Goal: Task Accomplishment & Management: Complete application form

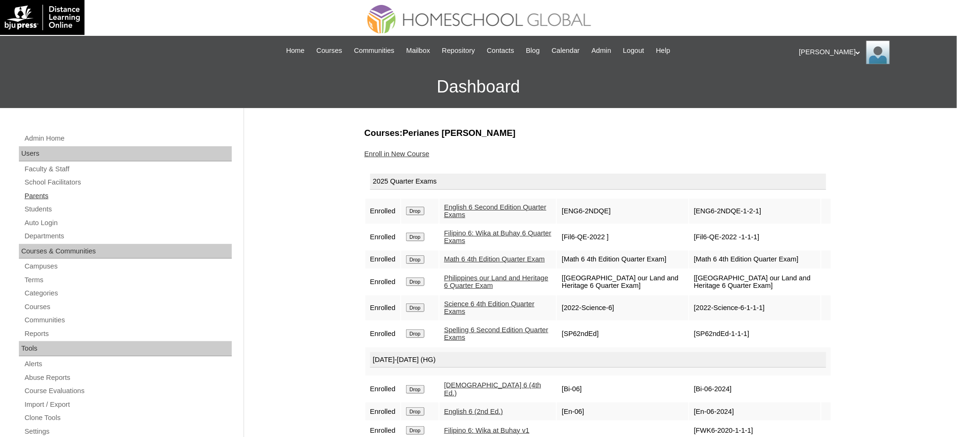
click at [32, 196] on link "Parents" at bounding box center [128, 196] width 208 height 12
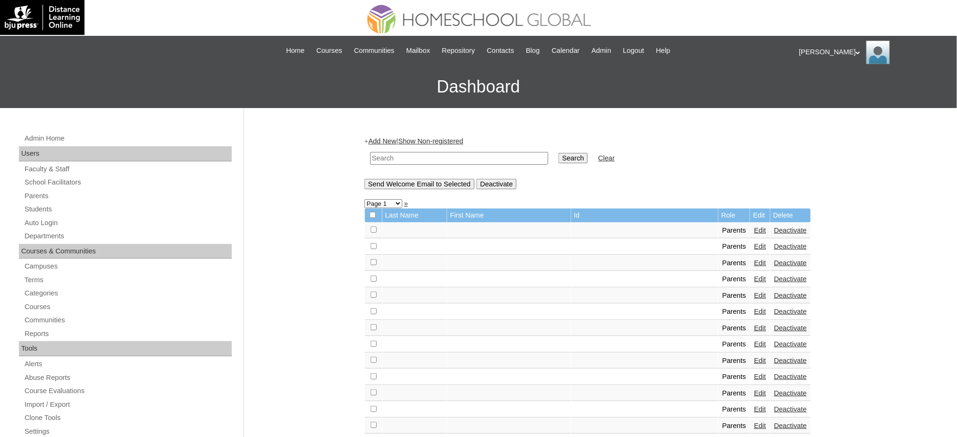
click at [463, 162] on input "text" at bounding box center [459, 158] width 178 height 13
paste input "MHP0228-TECHPH2025"
type input "MHP0228-TECHPH2025"
click at [558, 160] on input "Search" at bounding box center [572, 158] width 29 height 10
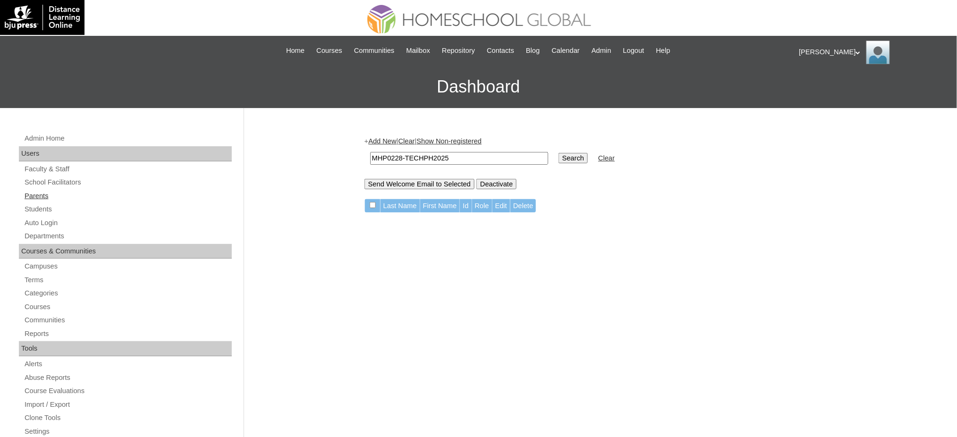
click at [28, 195] on link "Parents" at bounding box center [128, 196] width 208 height 12
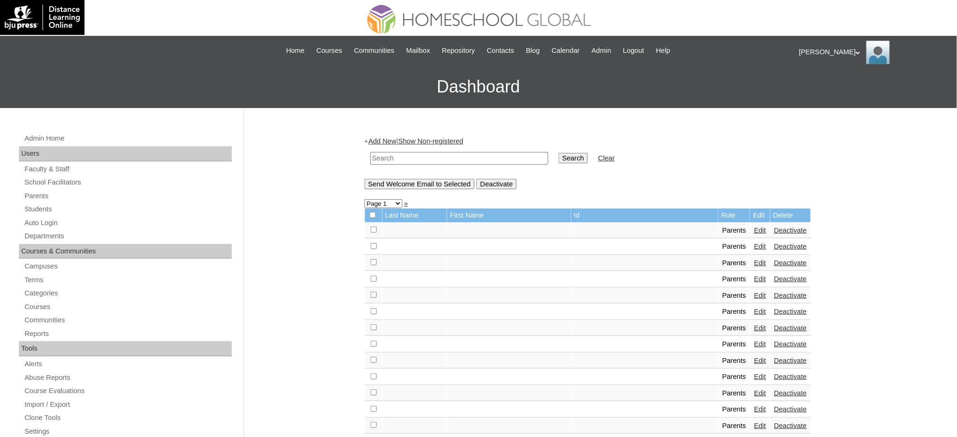
click at [379, 137] on link "Add New" at bounding box center [382, 141] width 28 height 8
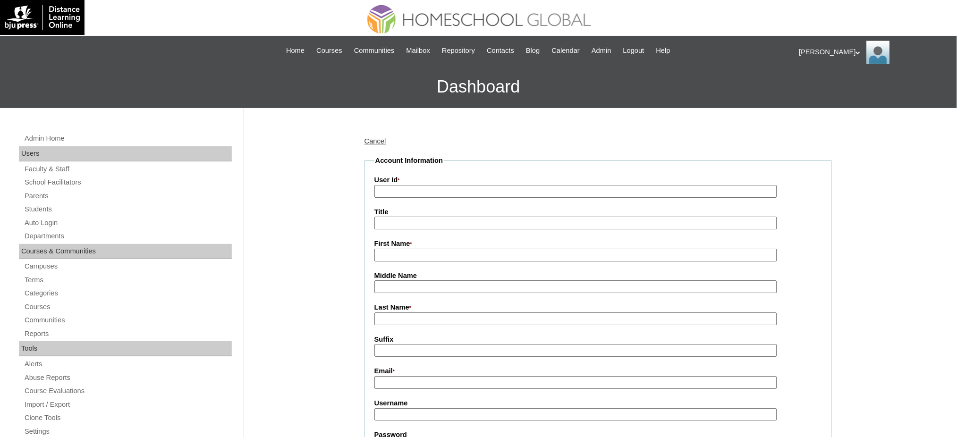
click at [389, 193] on input "User Id *" at bounding box center [575, 191] width 403 height 13
paste input "MHP0228-TECHPH2025"
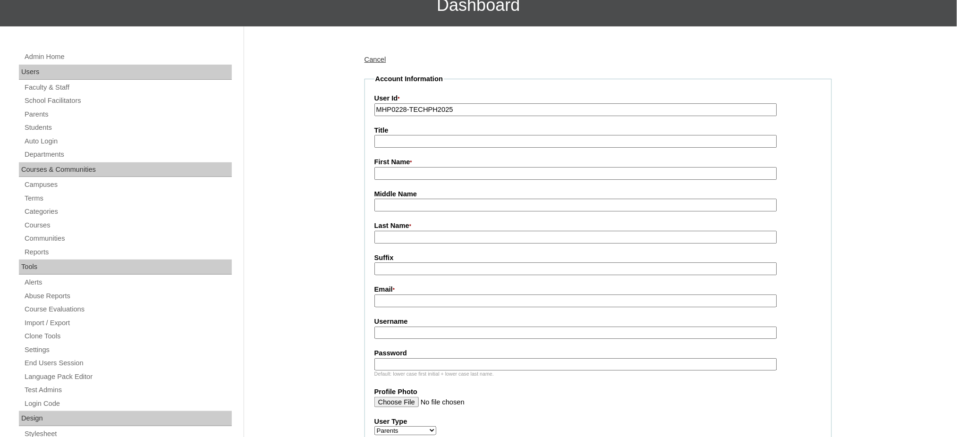
scroll to position [126, 0]
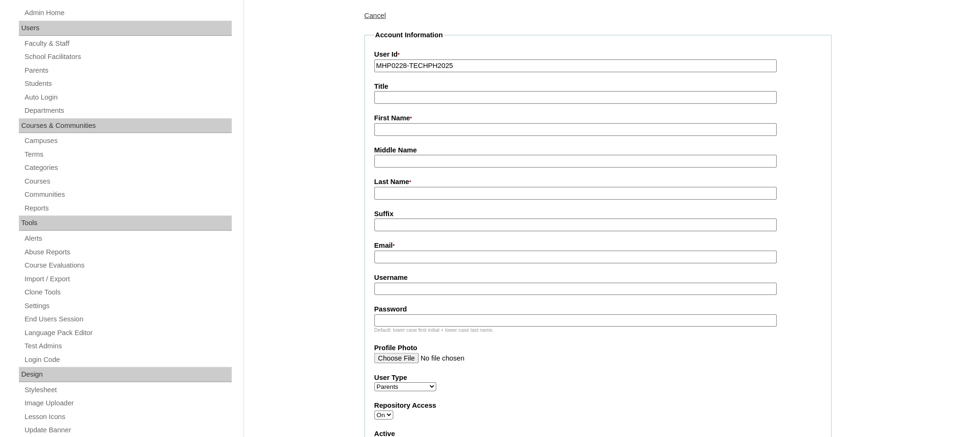
type input "MHP0228-TECHPH2025"
click at [390, 101] on input "Title" at bounding box center [575, 97] width 403 height 13
type input "Ms."
click at [401, 133] on fieldset "Account Information User Id * MHP0228-TECHPH2025 Title Ms. First Name * Middle …" at bounding box center [597, 330] width 467 height 600
click at [405, 132] on input "First Name *" at bounding box center [575, 129] width 403 height 13
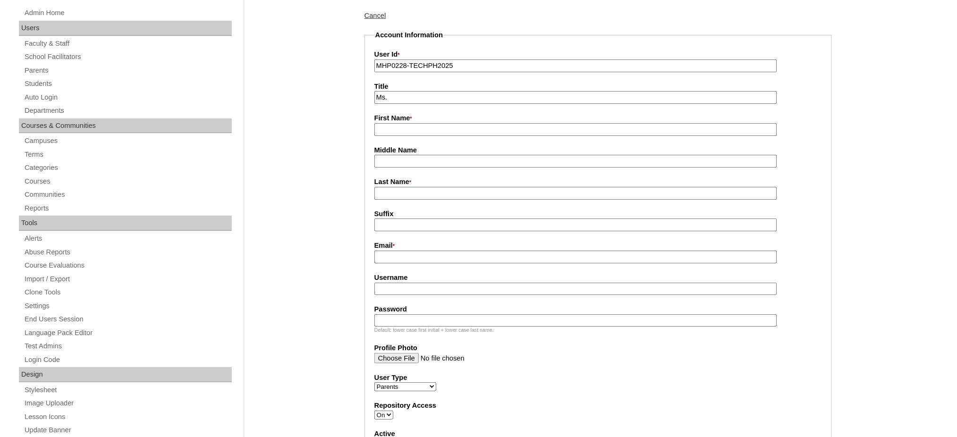
paste input "Catherine"
type input "Catherine"
click at [403, 191] on input "Last Name *" at bounding box center [575, 193] width 403 height 13
paste input "Akker"
type input "Akker"
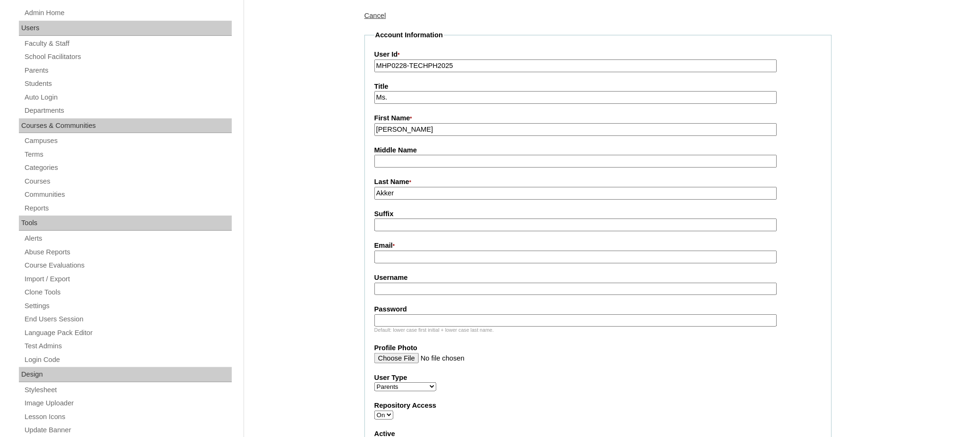
click at [402, 253] on input "Email *" at bounding box center [575, 257] width 403 height 13
paste input "catherine_lagpao@yahoo.com.ph"
type input "catherine_lagpao@yahoo.com.ph"
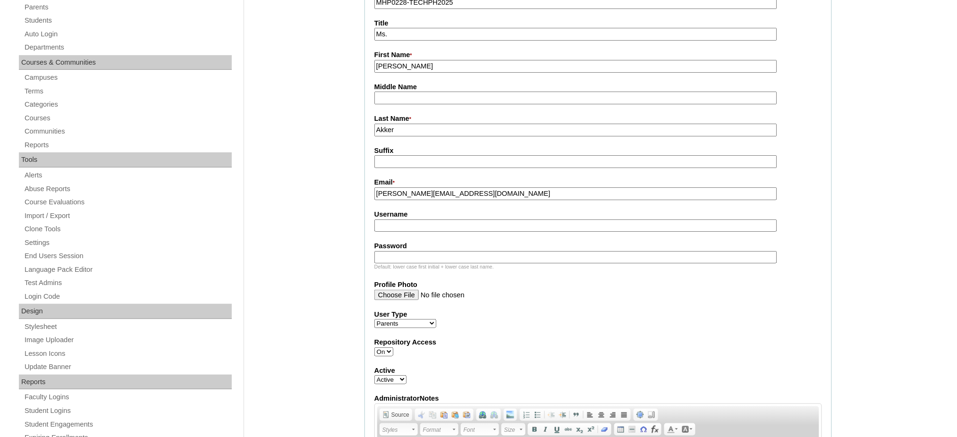
click at [420, 220] on input "Username" at bounding box center [575, 226] width 403 height 13
paste input "peñaL2025"
type input "peñaL2025"
click at [419, 251] on input "Password" at bounding box center [575, 257] width 403 height 13
paste input "techJPP803"
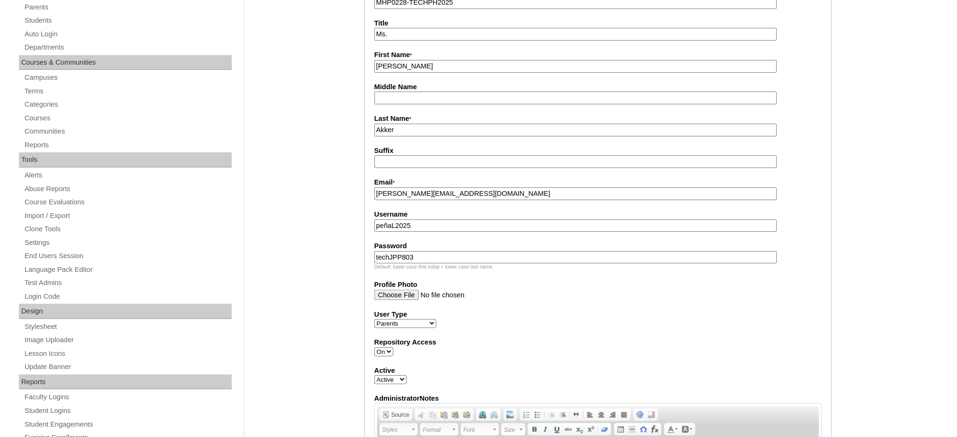
type input "techJPP803"
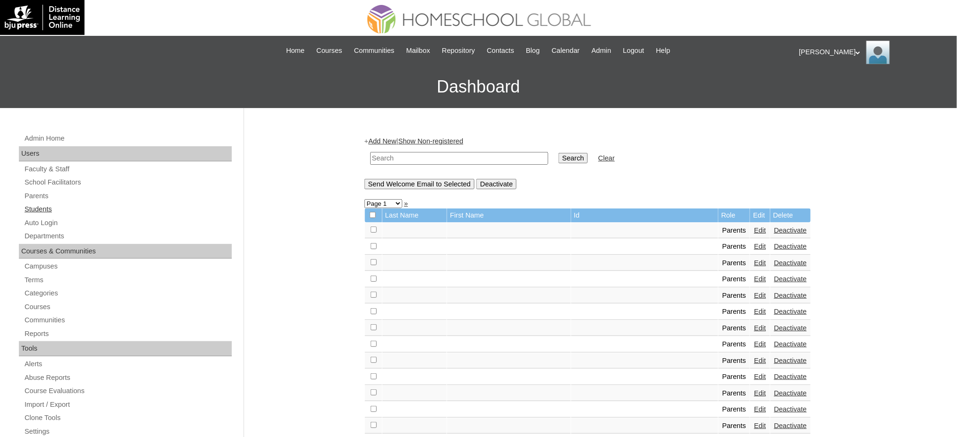
click at [47, 211] on link "Students" at bounding box center [128, 209] width 208 height 12
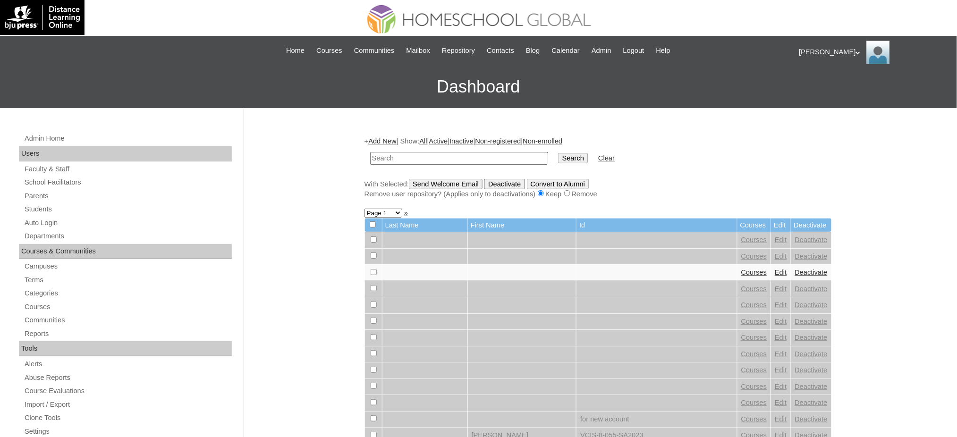
click at [393, 141] on link "Add New" at bounding box center [382, 141] width 28 height 8
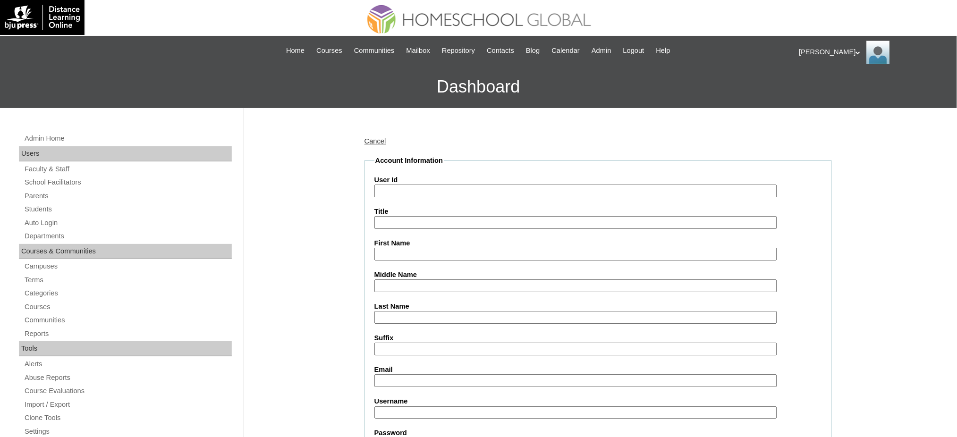
click at [404, 191] on input "User Id" at bounding box center [575, 191] width 403 height 13
paste input "MHS00331-TECHPH2025"
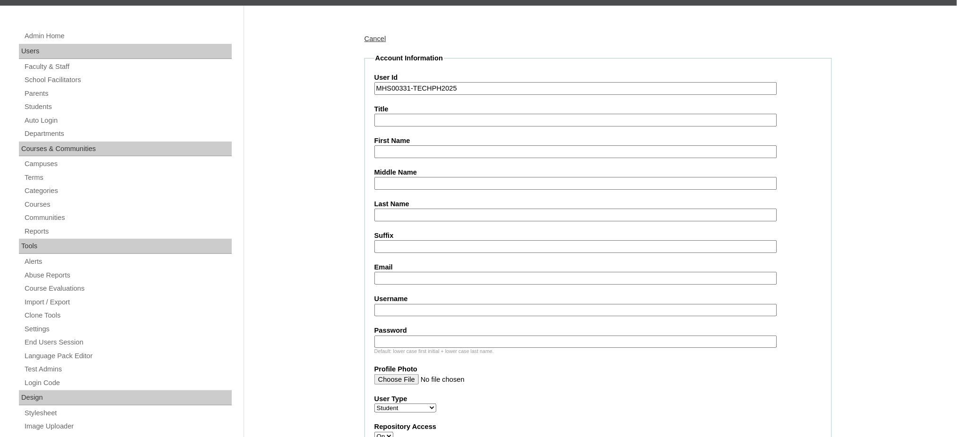
scroll to position [126, 0]
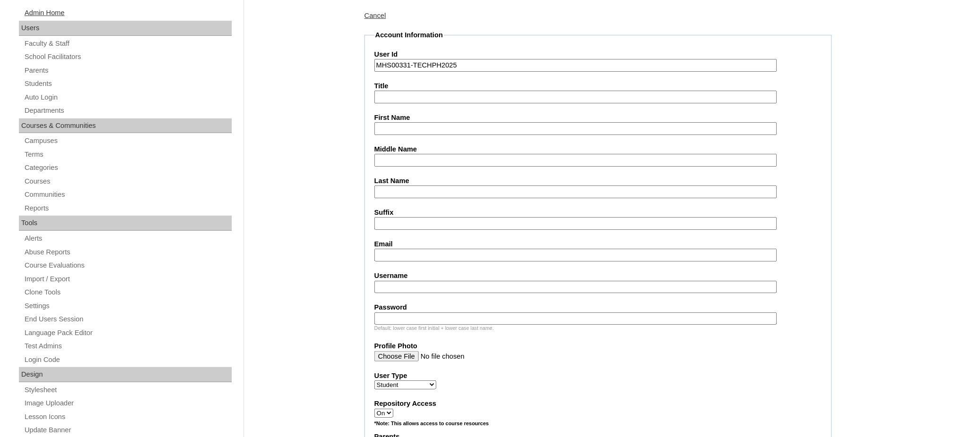
type input "MHS00331-TECHPH2025"
click at [395, 125] on input "First Name" at bounding box center [575, 128] width 403 height 13
paste input "Jose Paolo"
type input "Jose Paolo"
click at [413, 159] on input "Middle Name" at bounding box center [575, 160] width 403 height 13
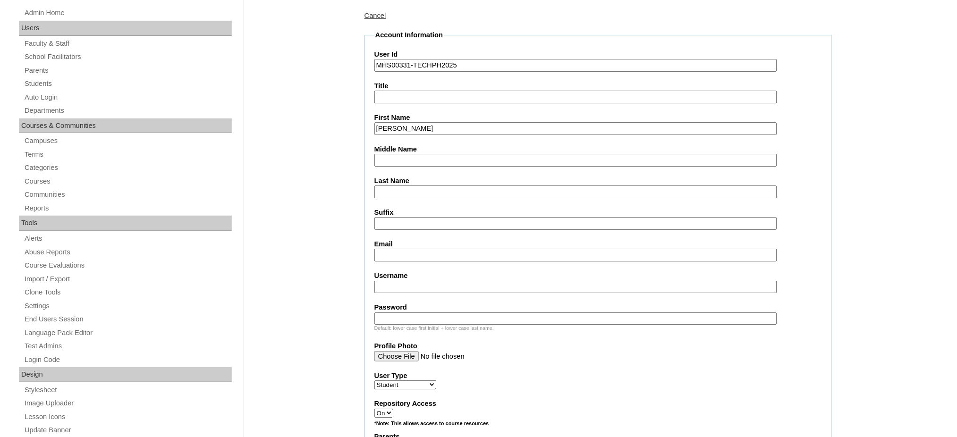
paste input "Lagpao"
type input "Lagpao"
click at [391, 193] on input "Last Name" at bounding box center [575, 192] width 403 height 13
paste input "Peña"
type input "Peña"
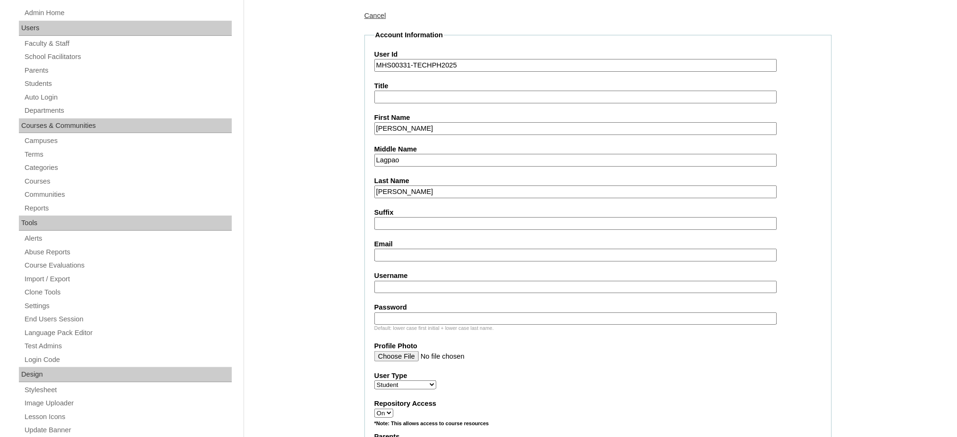
drag, startPoint x: 396, startPoint y: 242, endPoint x: 399, endPoint y: 251, distance: 10.0
click at [396, 243] on div "Email" at bounding box center [598, 250] width 448 height 22
click at [399, 253] on input "Email" at bounding box center [575, 255] width 403 height 13
paste input "catherine_lagpao@yahoo.com.ph"
type input "catherine_lagpao@yahoo.com.ph"
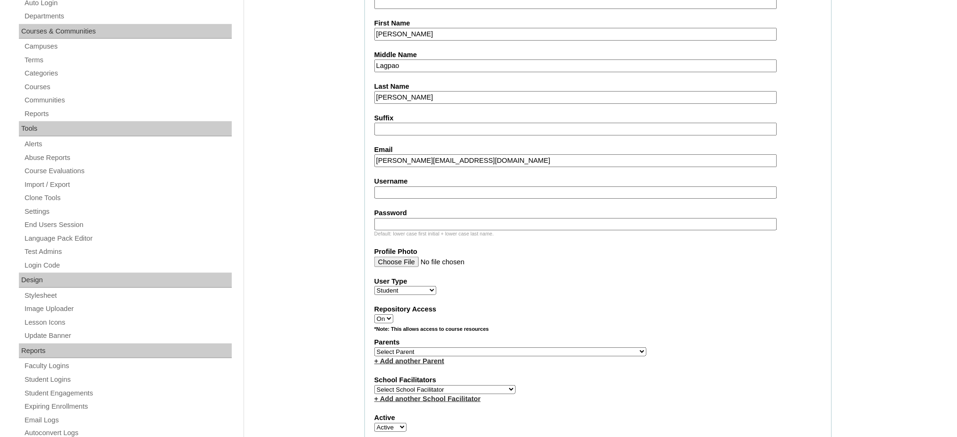
scroll to position [252, 0]
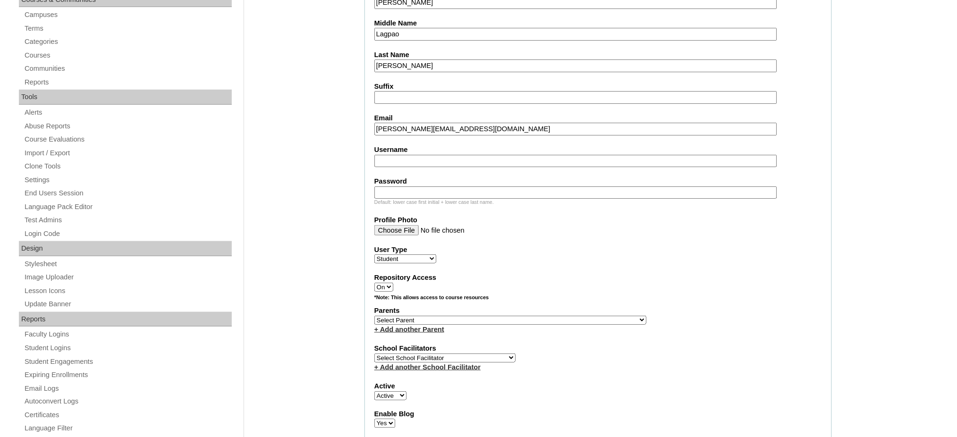
click at [410, 155] on input "Username" at bounding box center [575, 161] width 403 height 13
paste input "josepeña"
type input "josepeña"
click at [426, 186] on input "Password" at bounding box center [575, 192] width 403 height 13
paste input "250007073"
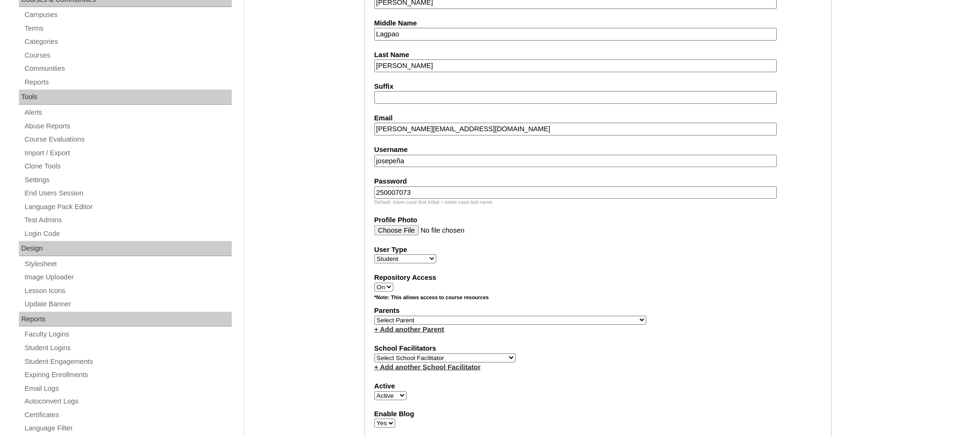
type input "250007073"
click at [539, 316] on select "Select Parent , , , , , , , , , , , , , , , , , , , , , , , , , , , , , , , , ,…" at bounding box center [510, 320] width 272 height 9
select select "44119"
click at [374, 316] on select "Select Parent , , , , , , , , , , , , , , , , , , , , , , , , , , , , , , , , ,…" at bounding box center [510, 320] width 272 height 9
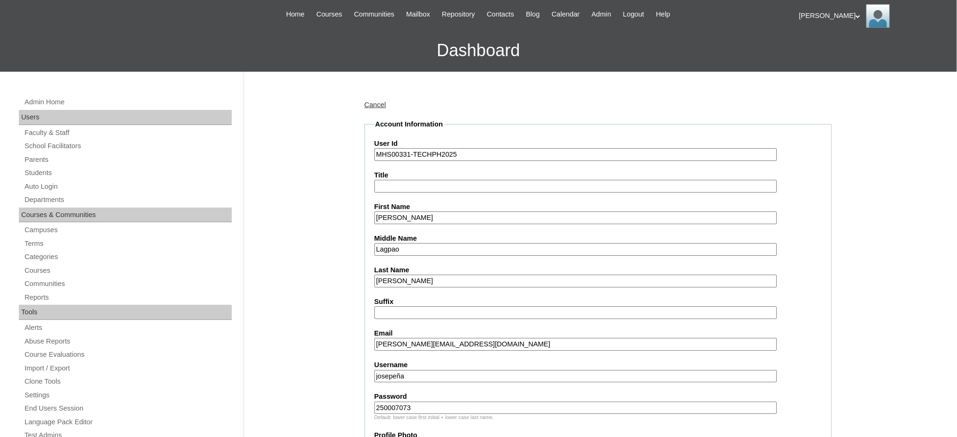
scroll to position [0, 0]
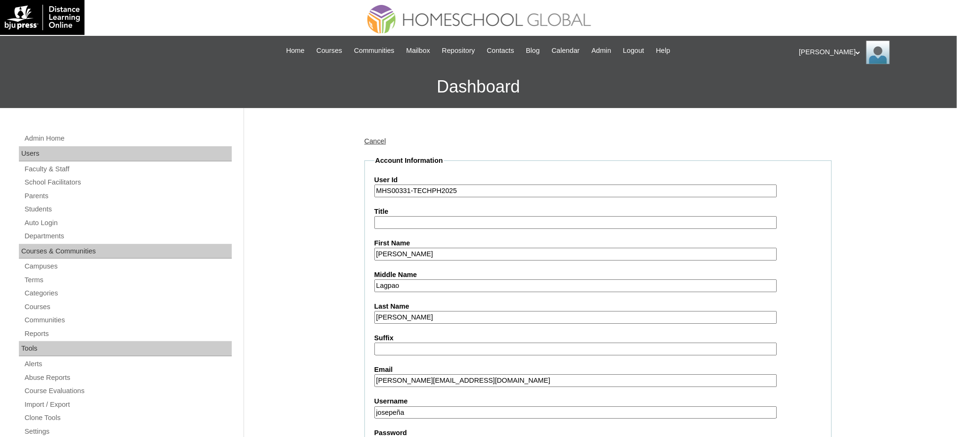
click at [411, 254] on input "Jose Paolo" at bounding box center [575, 254] width 403 height 13
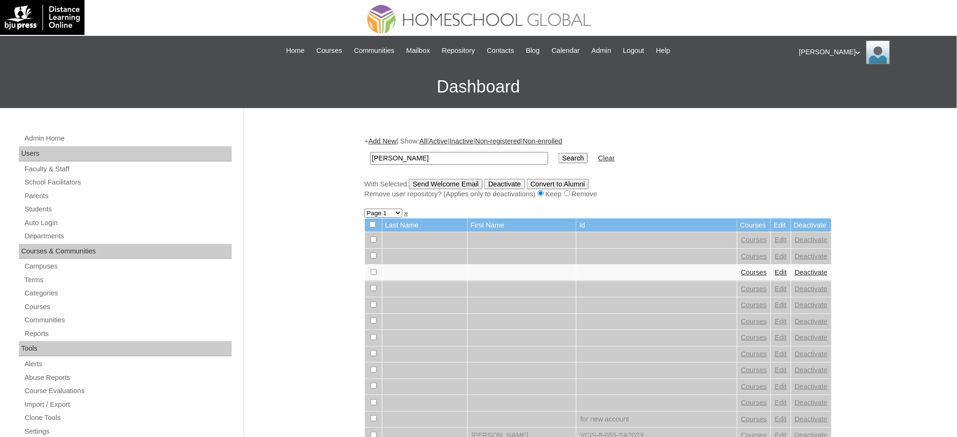
type input "[PERSON_NAME]"
click at [558, 158] on input "Search" at bounding box center [572, 158] width 29 height 10
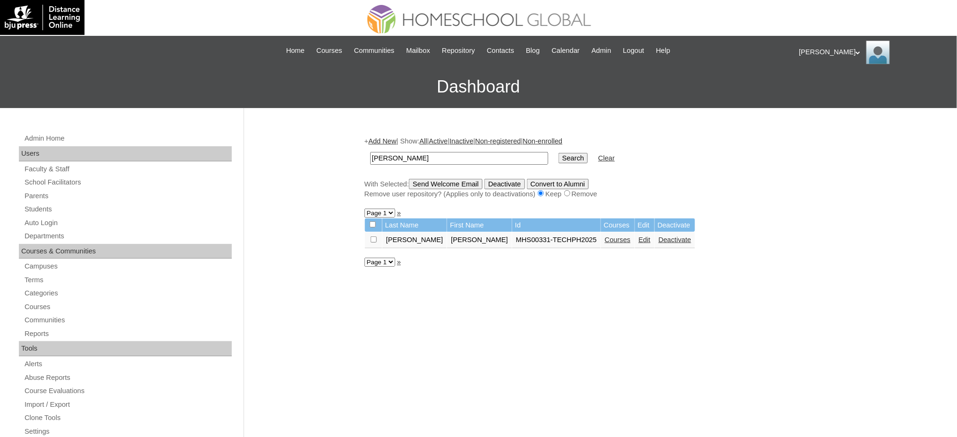
click at [605, 236] on link "Courses" at bounding box center [618, 240] width 26 height 8
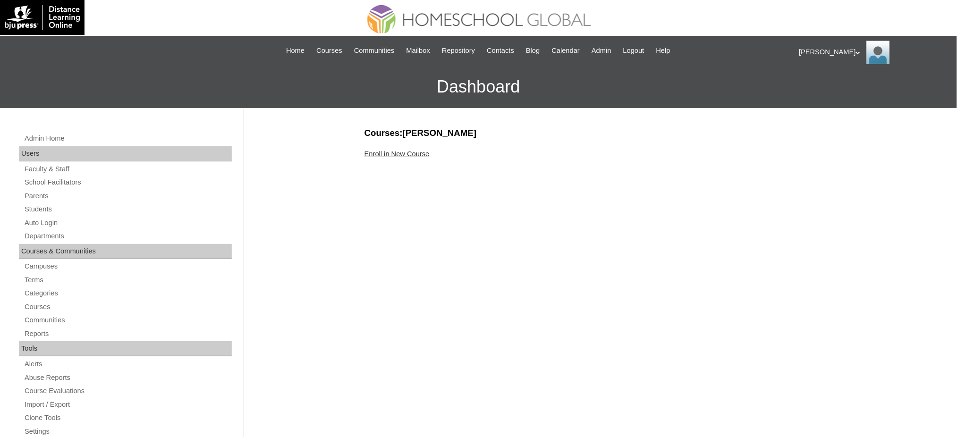
click at [422, 156] on link "Enroll in New Course" at bounding box center [396, 154] width 65 height 8
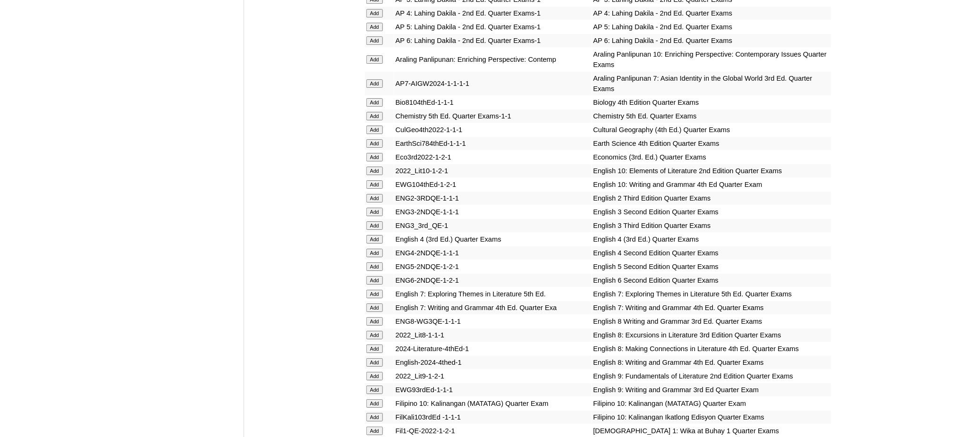
scroll to position [1070, 0]
click at [377, 78] on input "Add" at bounding box center [374, 82] width 17 height 8
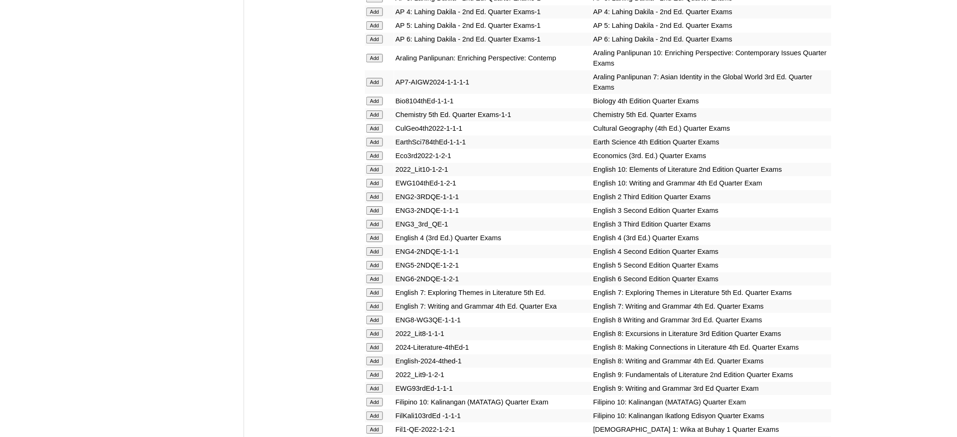
click at [371, 138] on input "Add" at bounding box center [374, 142] width 17 height 8
click at [378, 286] on td "Add" at bounding box center [379, 292] width 29 height 13
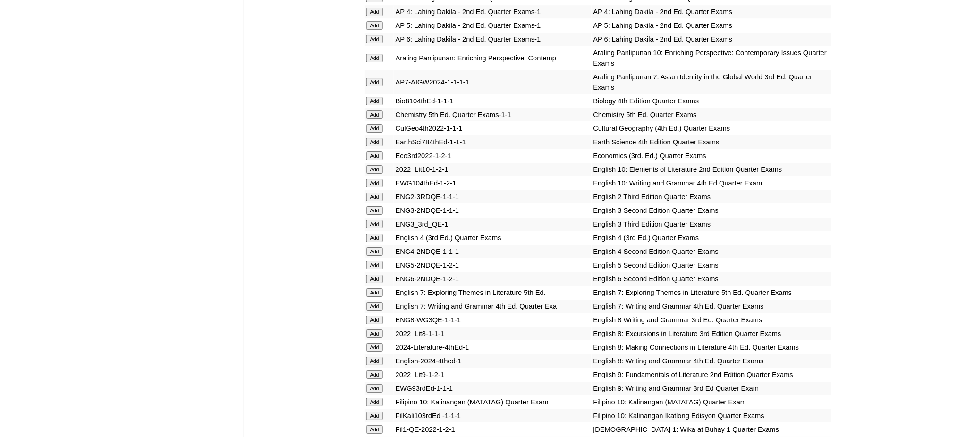
click at [378, 286] on td "Add" at bounding box center [379, 292] width 29 height 13
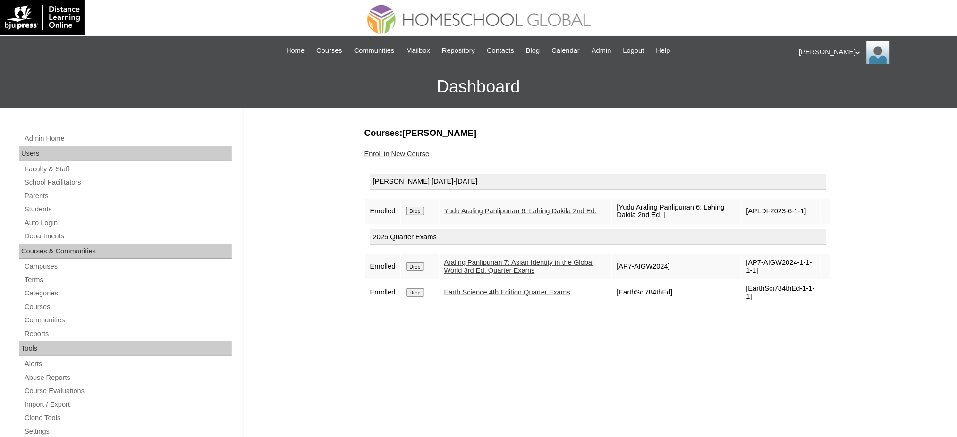
click at [420, 209] on input "Drop" at bounding box center [415, 211] width 18 height 8
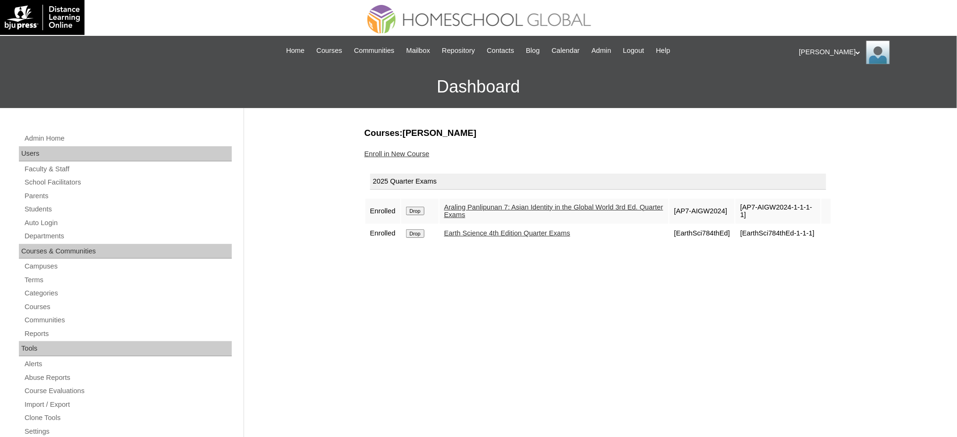
click at [386, 154] on link "Enroll in New Course" at bounding box center [396, 154] width 65 height 8
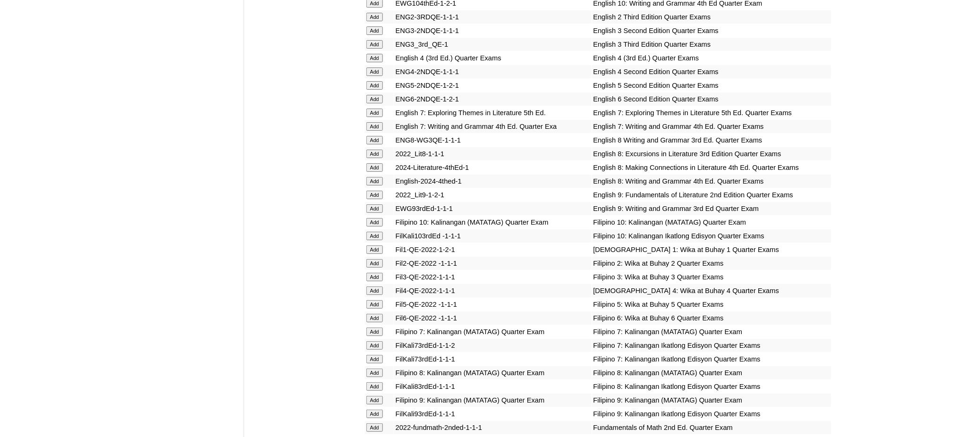
scroll to position [1259, 0]
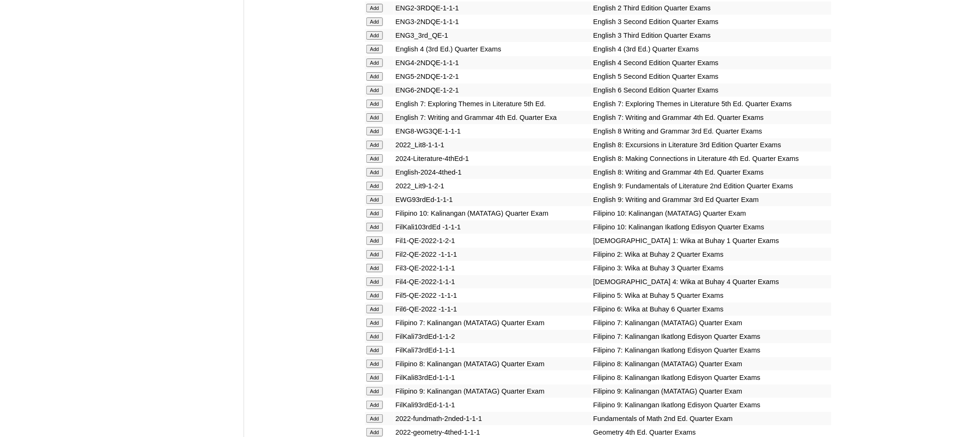
click at [377, 100] on input "Add" at bounding box center [374, 104] width 17 height 8
click at [377, 113] on input "Add" at bounding box center [374, 117] width 17 height 8
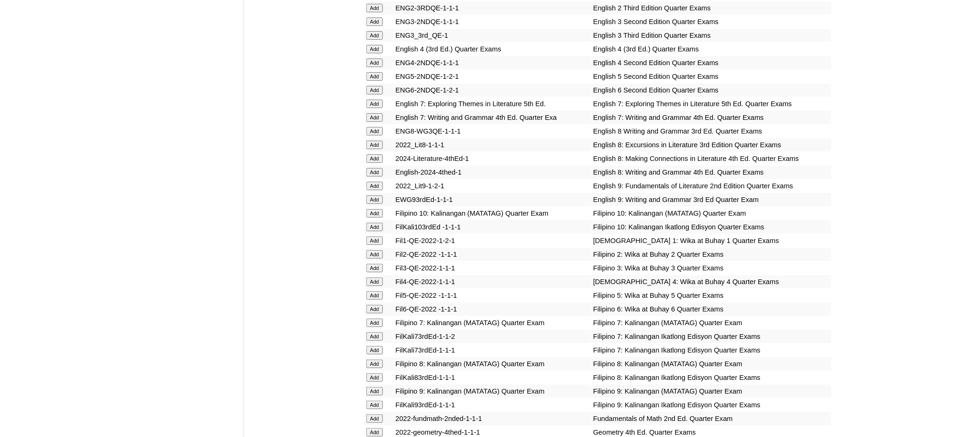
click at [377, 113] on input "Add" at bounding box center [374, 117] width 17 height 8
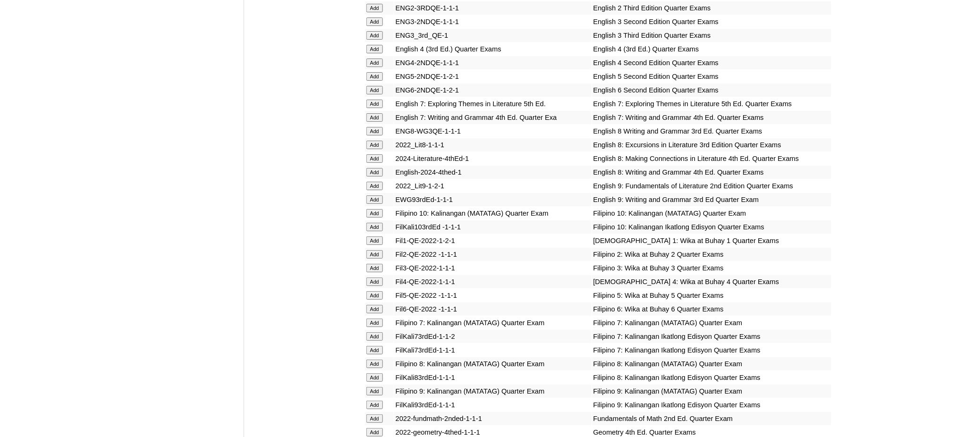
click at [377, 113] on input "Add" at bounding box center [374, 117] width 17 height 8
click at [373, 319] on input "Add" at bounding box center [374, 323] width 17 height 8
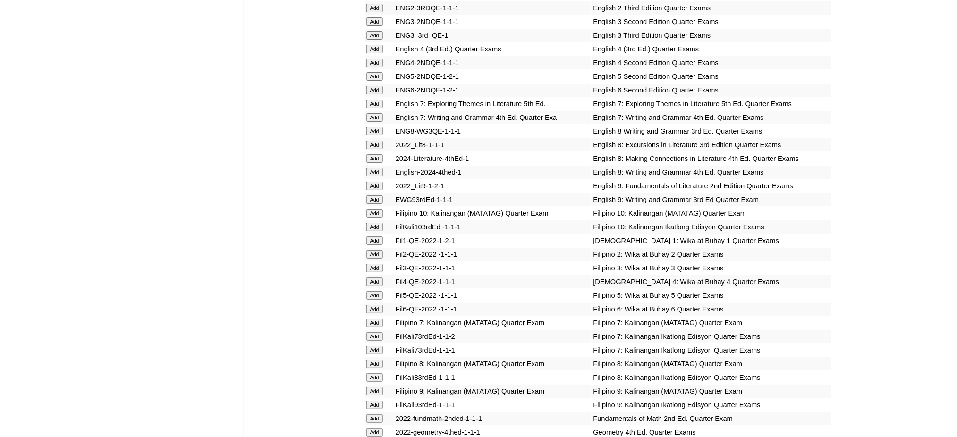
click at [373, 319] on input "Add" at bounding box center [374, 323] width 17 height 8
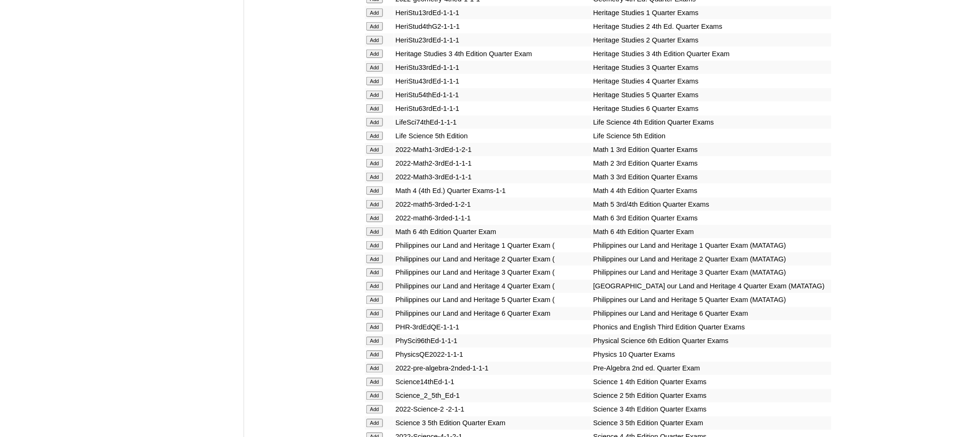
scroll to position [1700, 0]
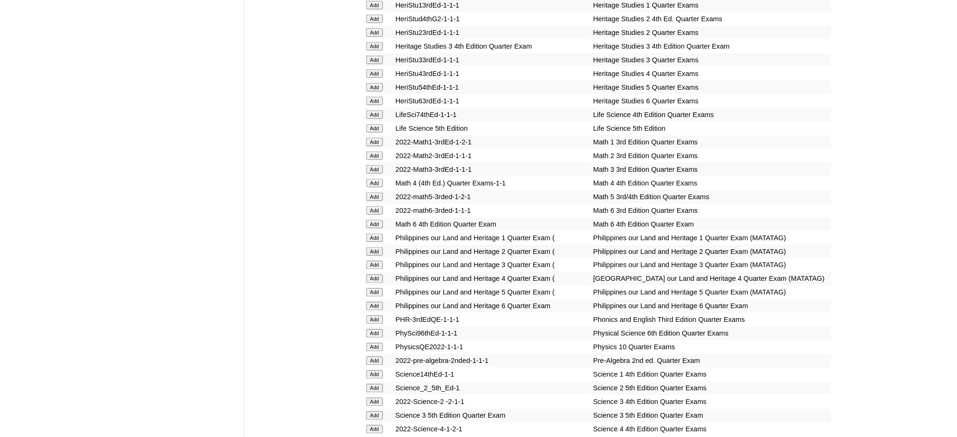
click at [376, 357] on input "Add" at bounding box center [374, 361] width 17 height 8
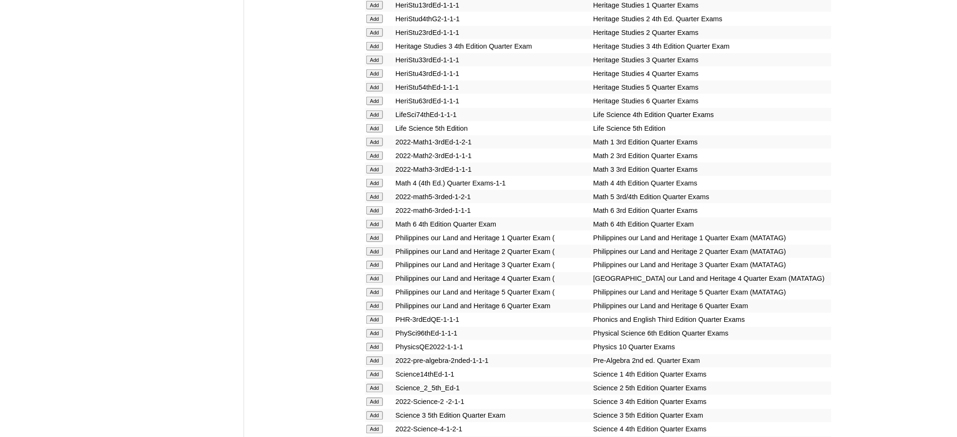
click at [376, 357] on input "Add" at bounding box center [374, 361] width 17 height 8
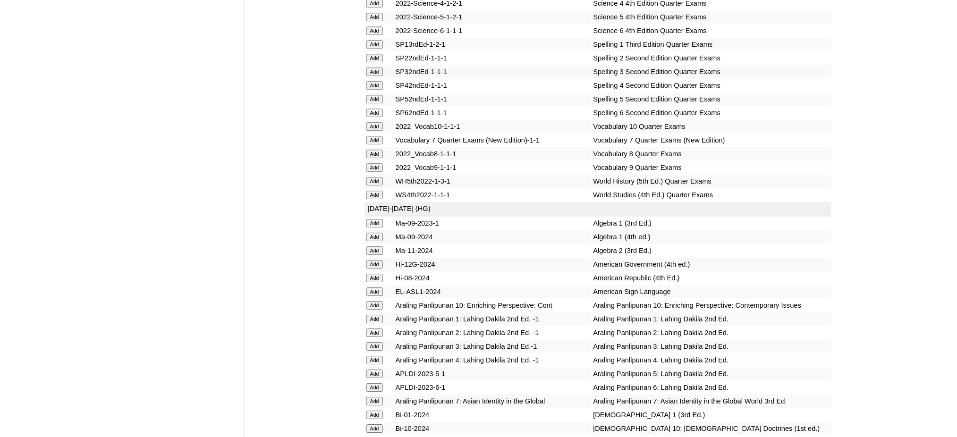
scroll to position [2140, 0]
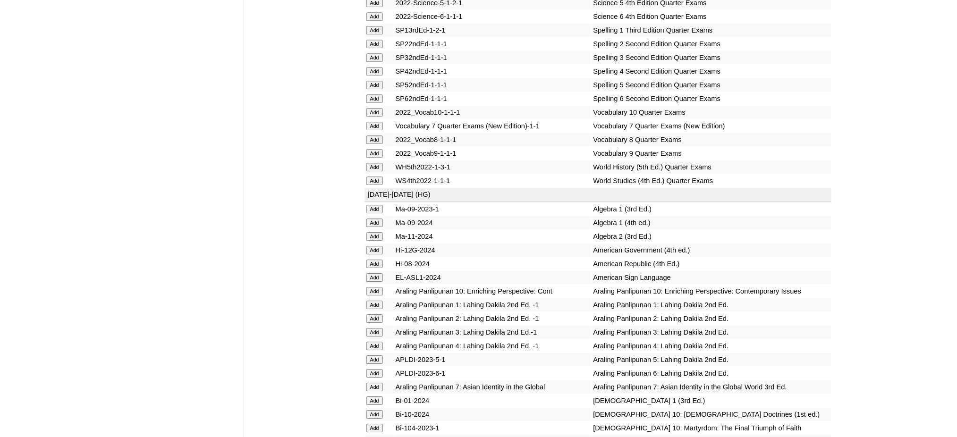
click at [373, 122] on input "Add" at bounding box center [374, 126] width 17 height 8
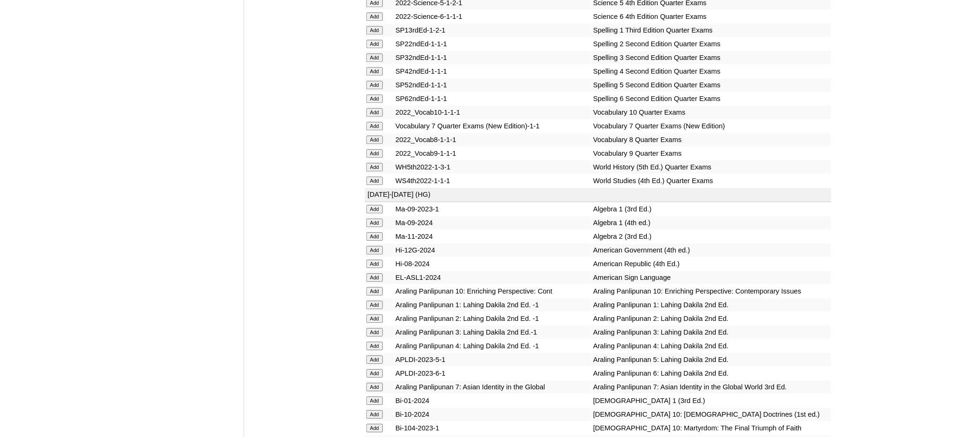
click at [373, 122] on input "Add" at bounding box center [374, 126] width 17 height 8
click at [375, 383] on input "Add" at bounding box center [374, 387] width 17 height 8
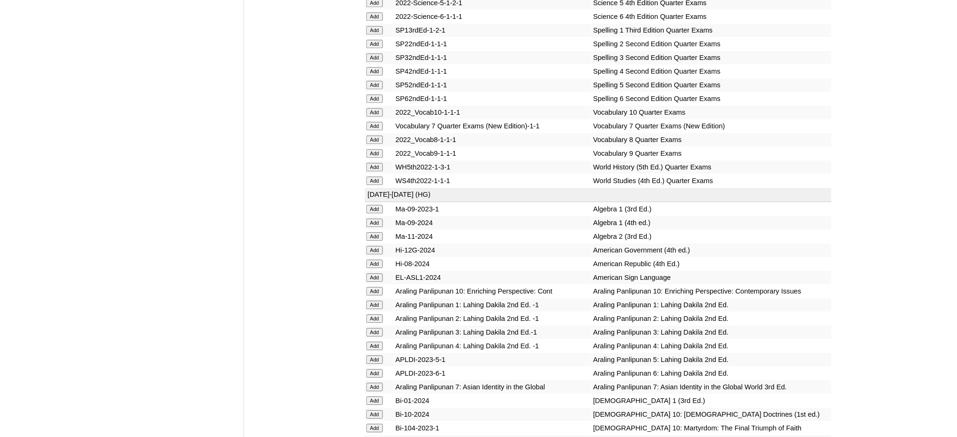
click at [375, 383] on input "Add" at bounding box center [374, 387] width 17 height 8
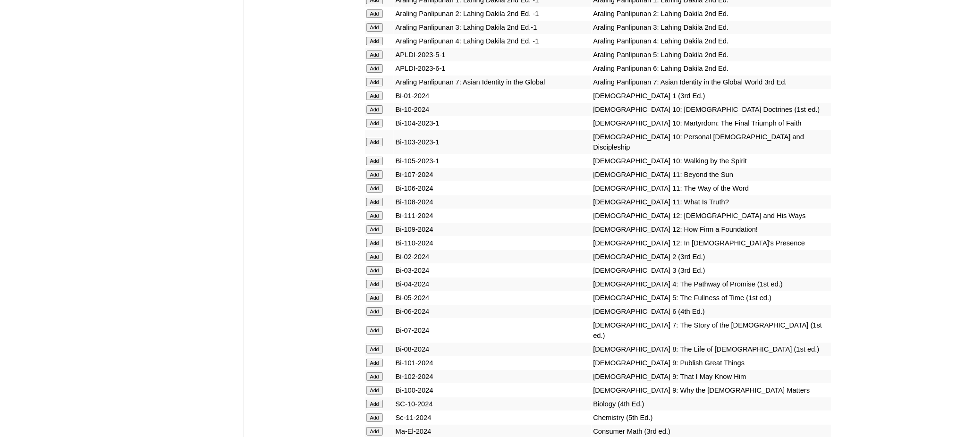
scroll to position [2455, 0]
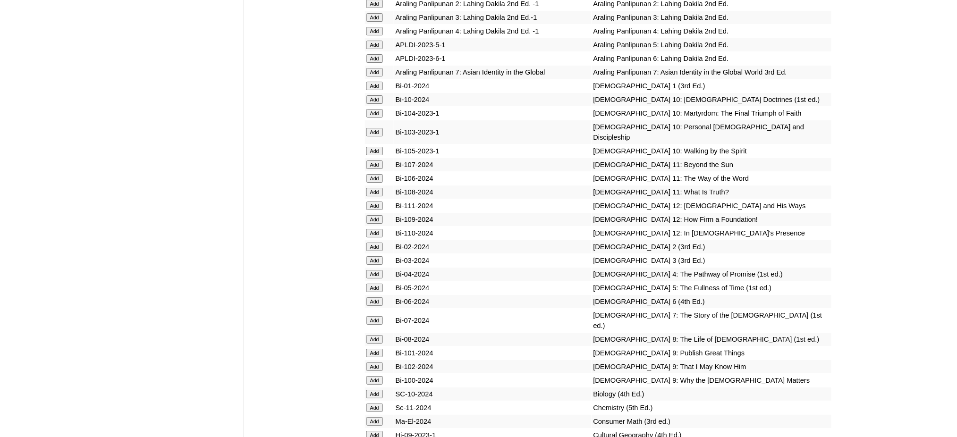
click at [374, 316] on input "Add" at bounding box center [374, 320] width 17 height 8
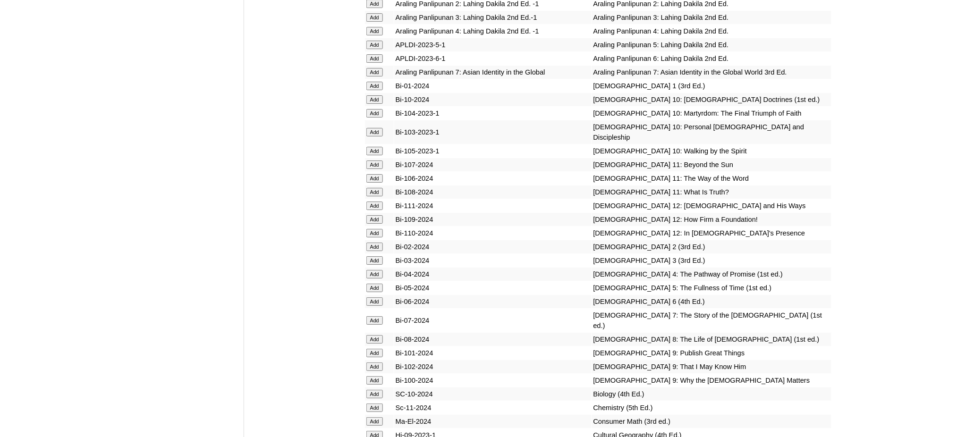
click at [374, 316] on input "Add" at bounding box center [374, 320] width 17 height 8
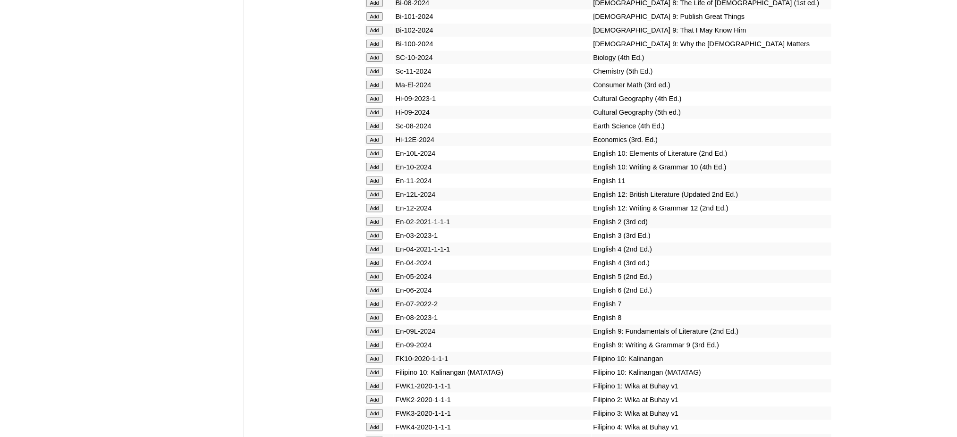
scroll to position [2833, 0]
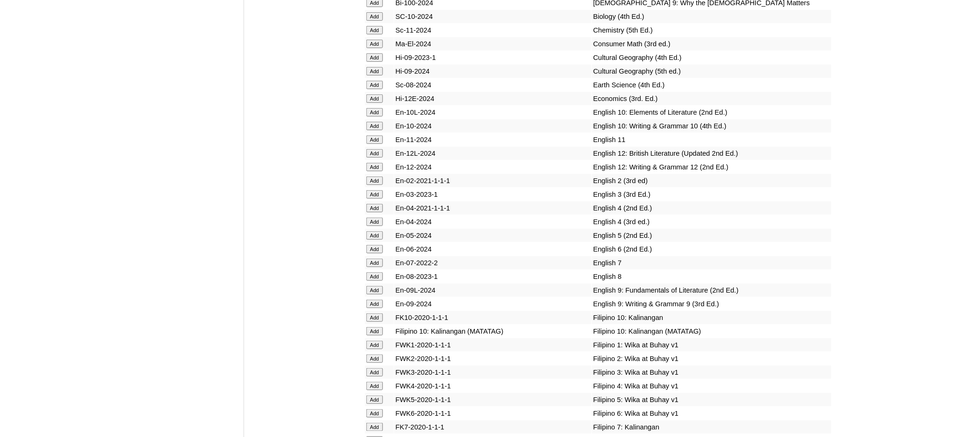
click at [378, 259] on input "Add" at bounding box center [374, 263] width 17 height 8
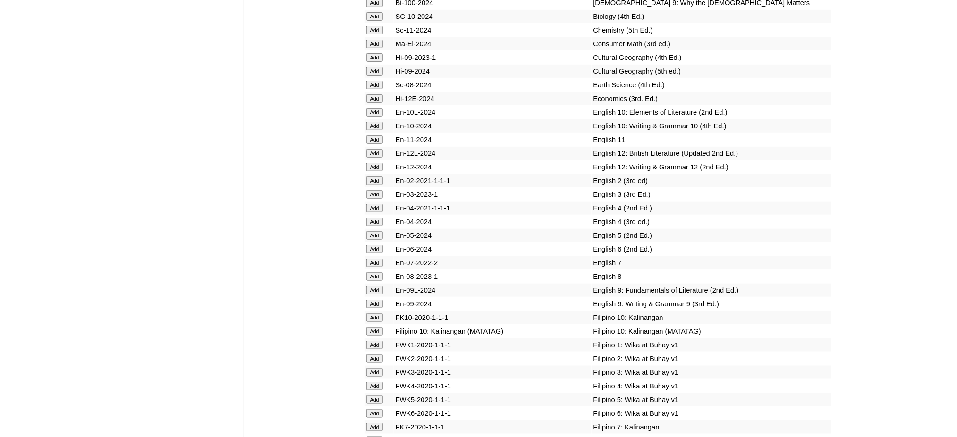
click at [378, 259] on input "Add" at bounding box center [374, 263] width 17 height 8
click at [379, 437] on input "Add" at bounding box center [374, 441] width 17 height 8
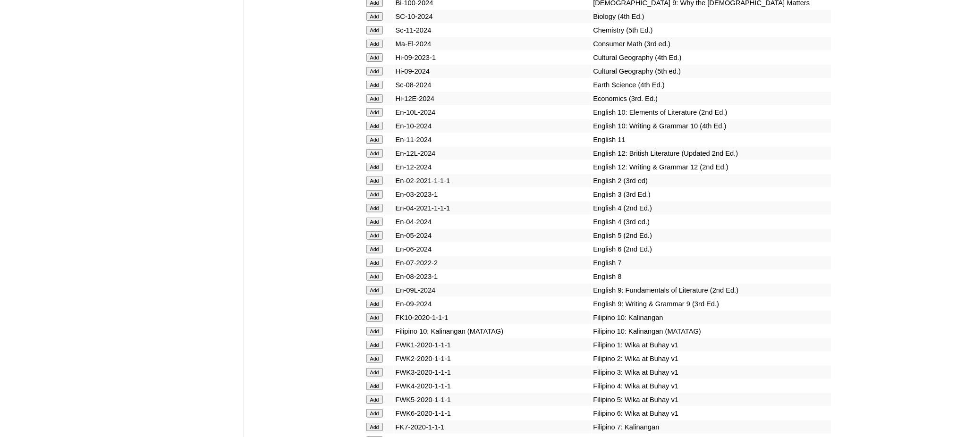
click at [379, 437] on input "Add" at bounding box center [374, 441] width 17 height 8
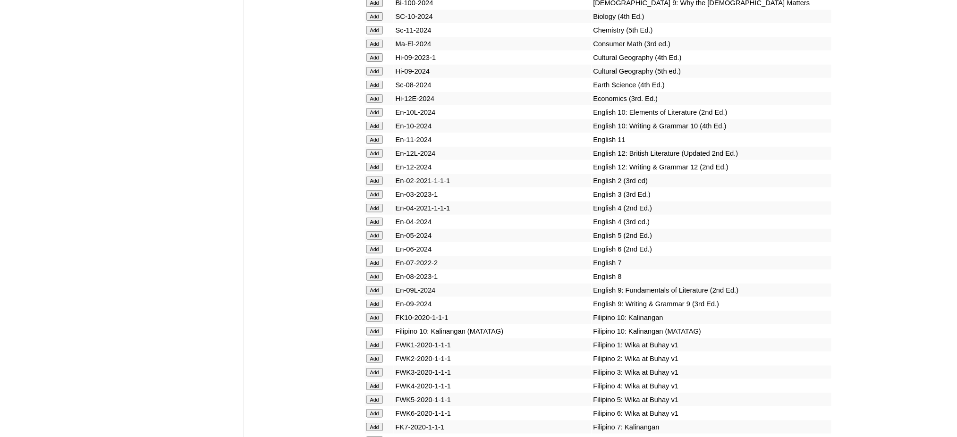
click at [379, 437] on input "Add" at bounding box center [374, 441] width 17 height 8
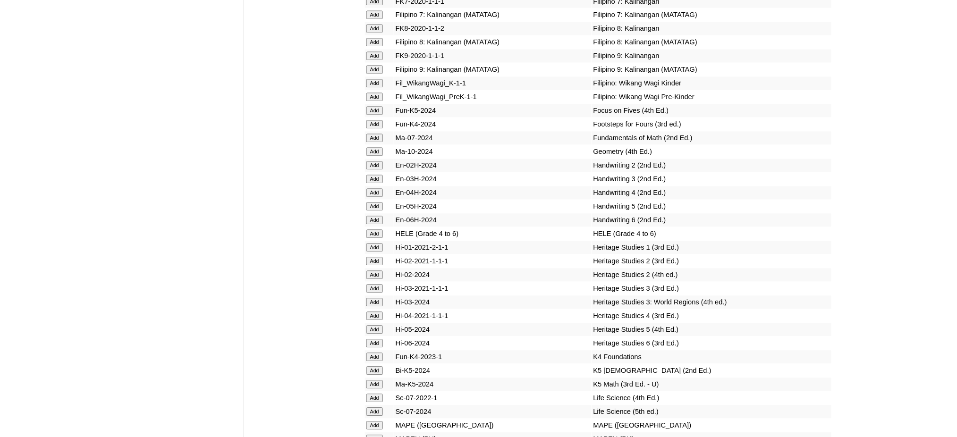
scroll to position [3273, 0]
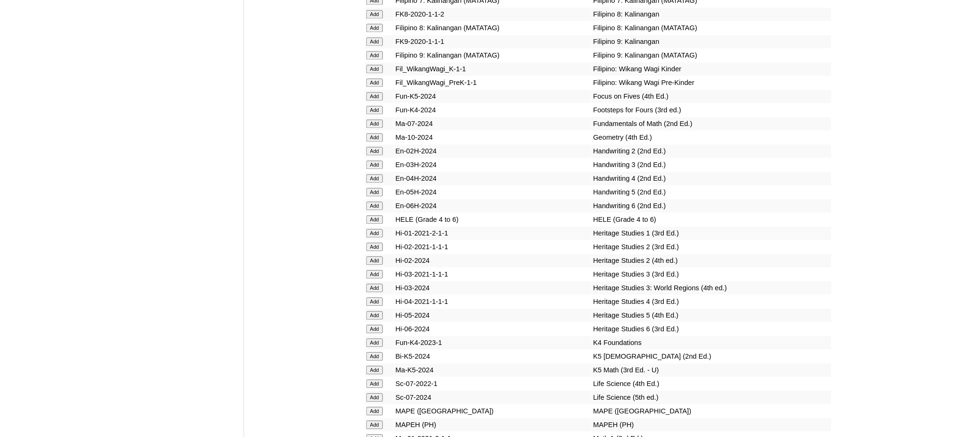
click at [372, 421] on input "Add" at bounding box center [374, 425] width 17 height 8
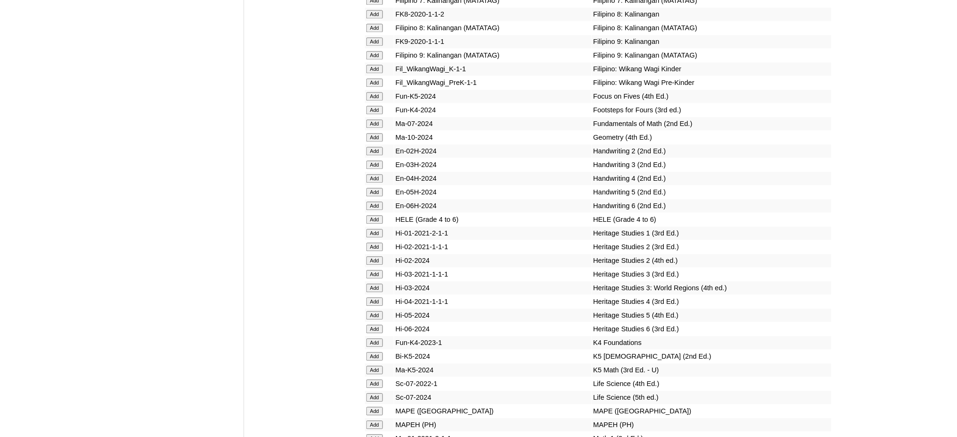
click at [372, 421] on input "Add" at bounding box center [374, 425] width 17 height 8
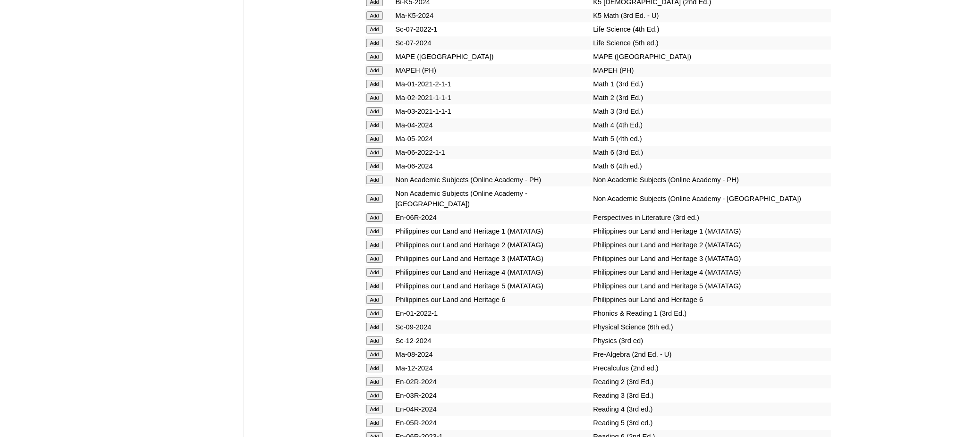
scroll to position [3651, 0]
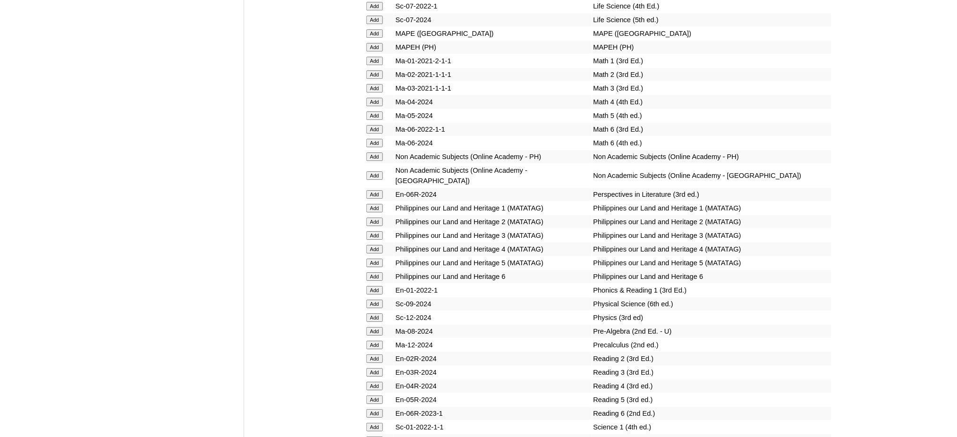
click at [378, 327] on input "Add" at bounding box center [374, 331] width 17 height 8
click at [374, 327] on input "Add" at bounding box center [374, 331] width 17 height 8
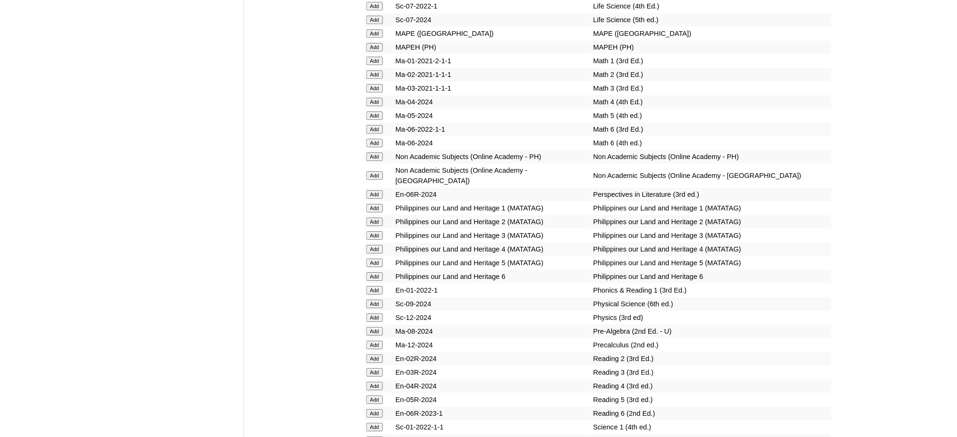
click at [374, 327] on input "Add" at bounding box center [374, 331] width 17 height 8
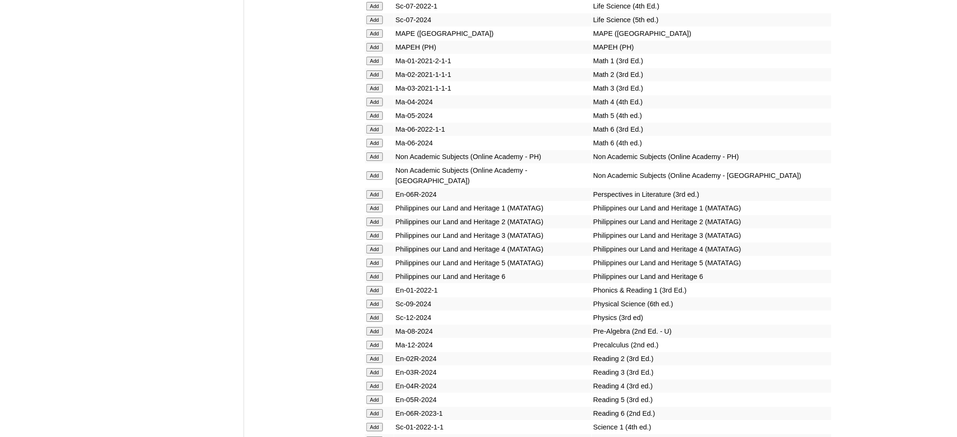
click at [374, 327] on input "Add" at bounding box center [374, 331] width 17 height 8
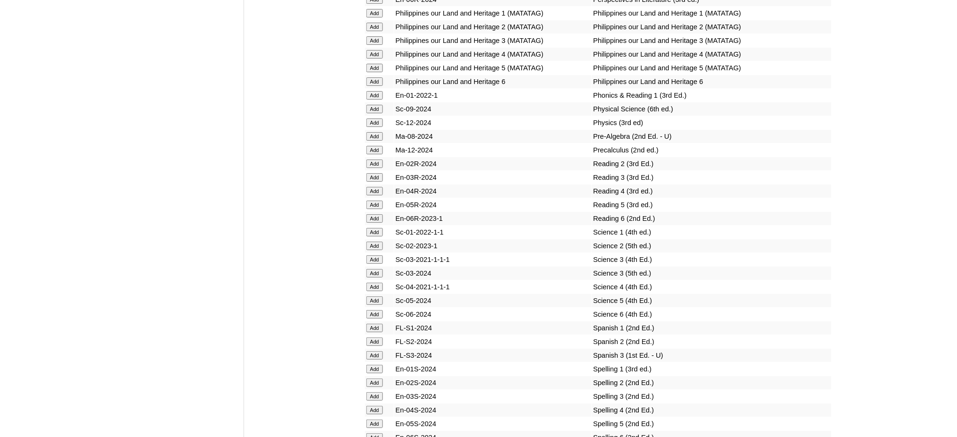
scroll to position [3966, 0]
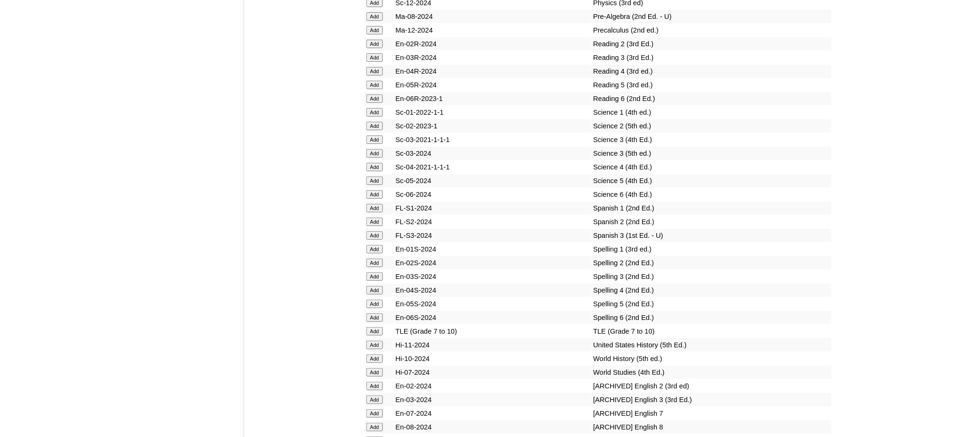
click at [374, 327] on input "Add" at bounding box center [374, 331] width 17 height 8
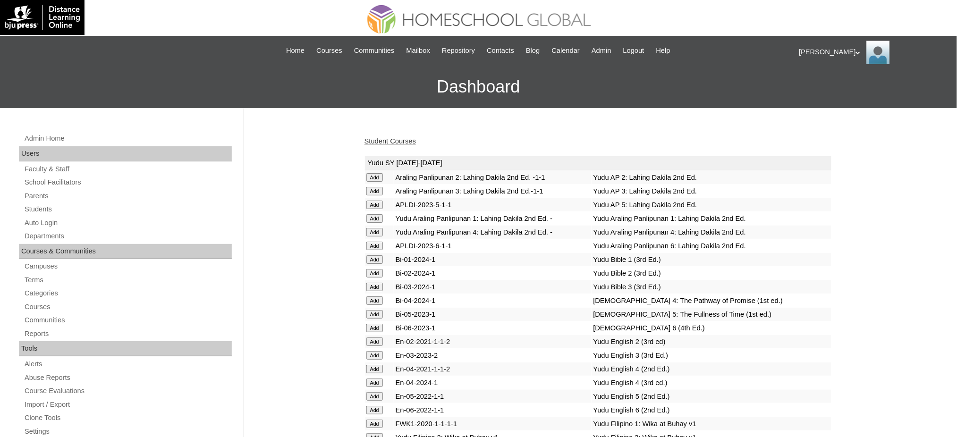
click at [403, 140] on link "Student Courses" at bounding box center [389, 141] width 51 height 8
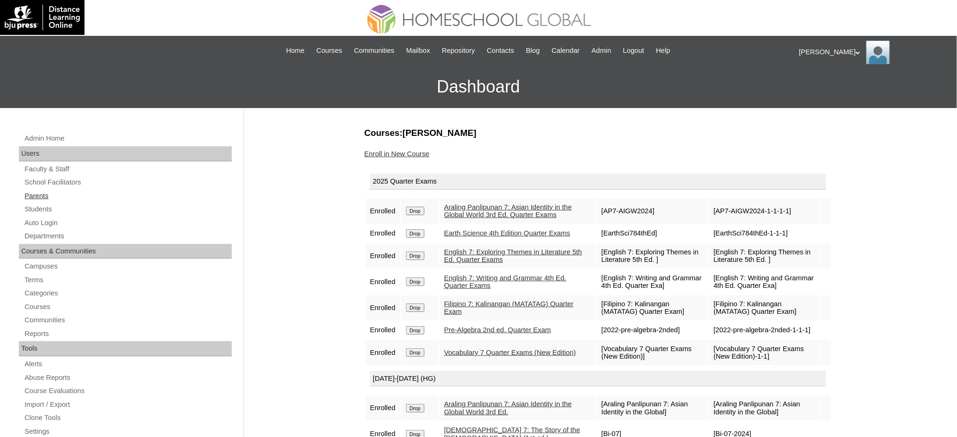
click at [48, 195] on link "Parents" at bounding box center [128, 196] width 208 height 12
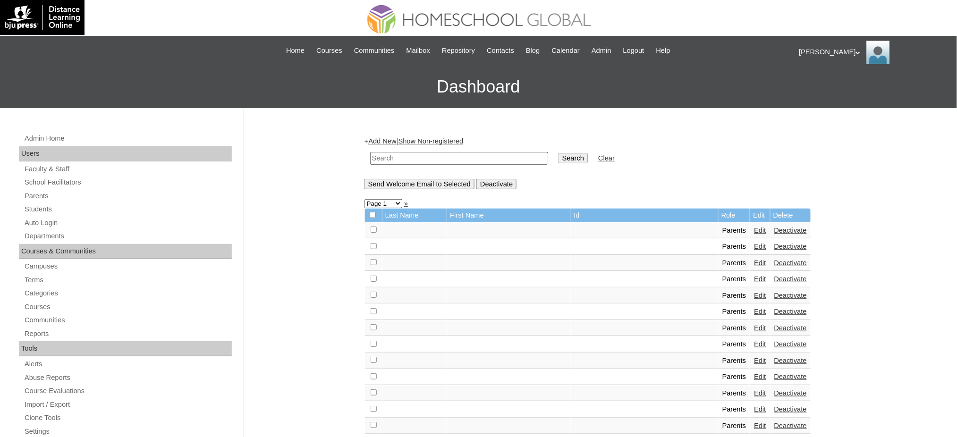
click at [427, 161] on input "text" at bounding box center [459, 158] width 178 height 13
paste input "MHP00613-TECHPH2021"
type input "MHP00613-TECHPH2021"
click at [558, 156] on input "Search" at bounding box center [572, 158] width 29 height 10
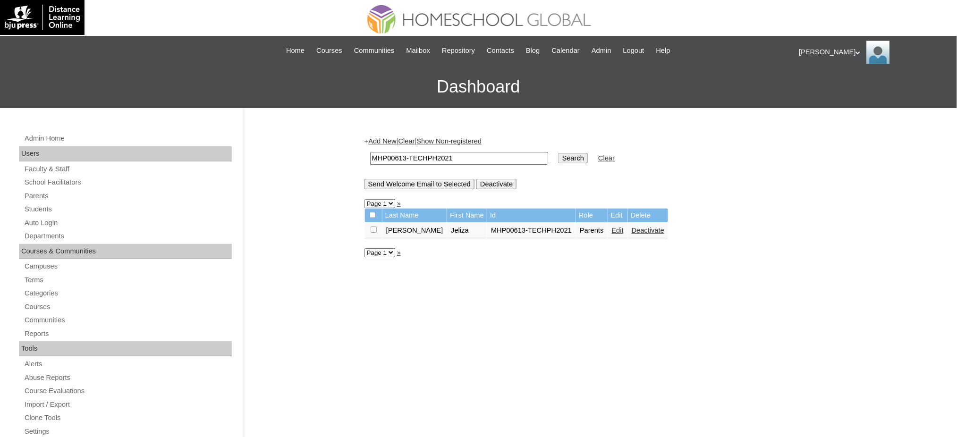
click at [612, 228] on link "Edit" at bounding box center [618, 231] width 12 height 8
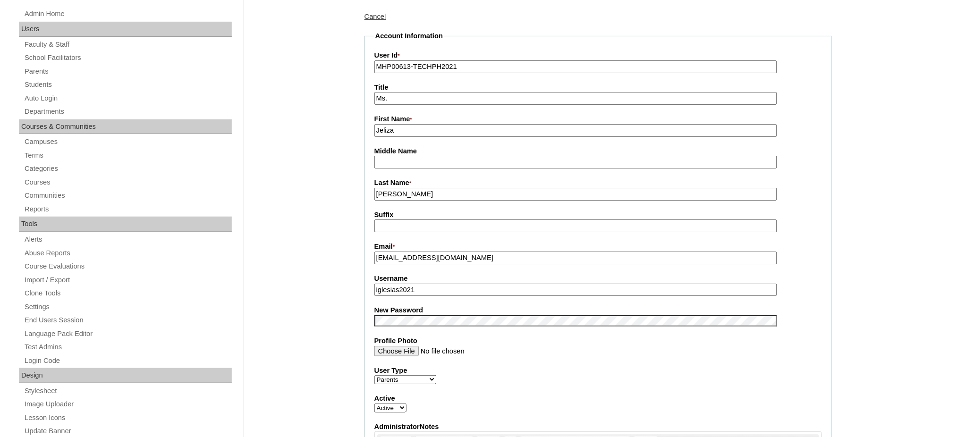
scroll to position [126, 0]
click at [418, 283] on input "iglesias2021" at bounding box center [575, 289] width 403 height 13
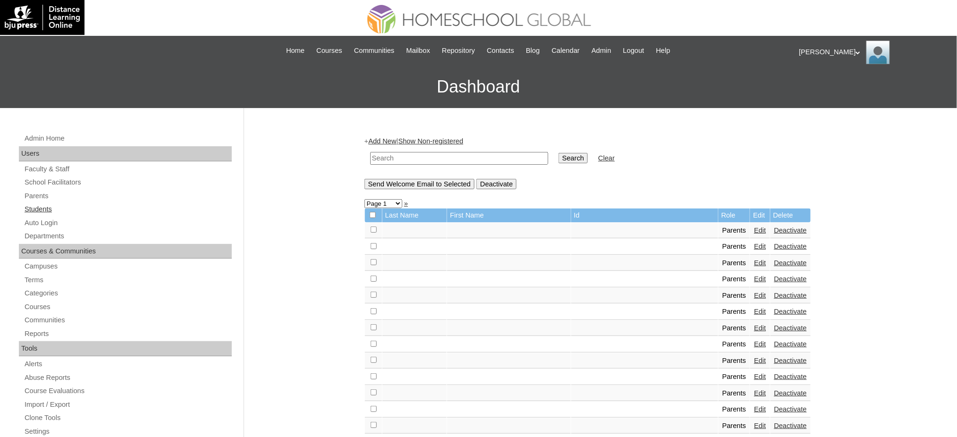
click at [41, 209] on link "Students" at bounding box center [128, 209] width 208 height 12
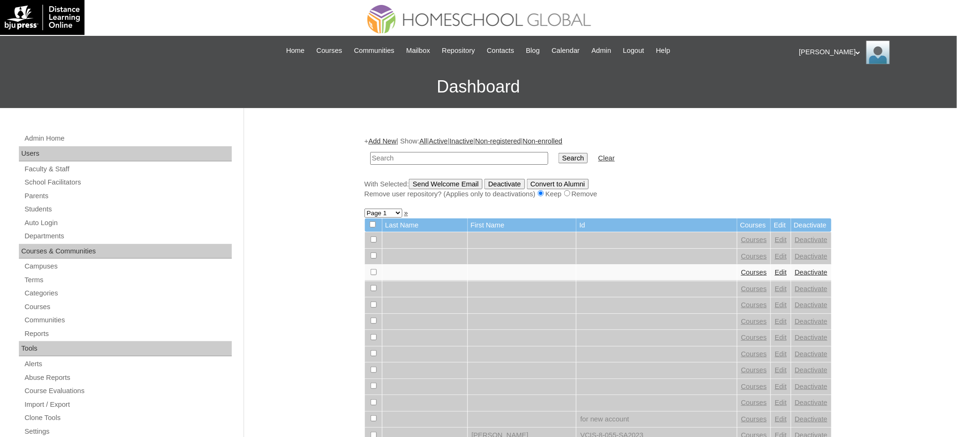
paste input "MHS0787-TECHPH2021"
type input "MHS0787-TECHPH2021"
click at [558, 158] on input "Search" at bounding box center [572, 158] width 29 height 10
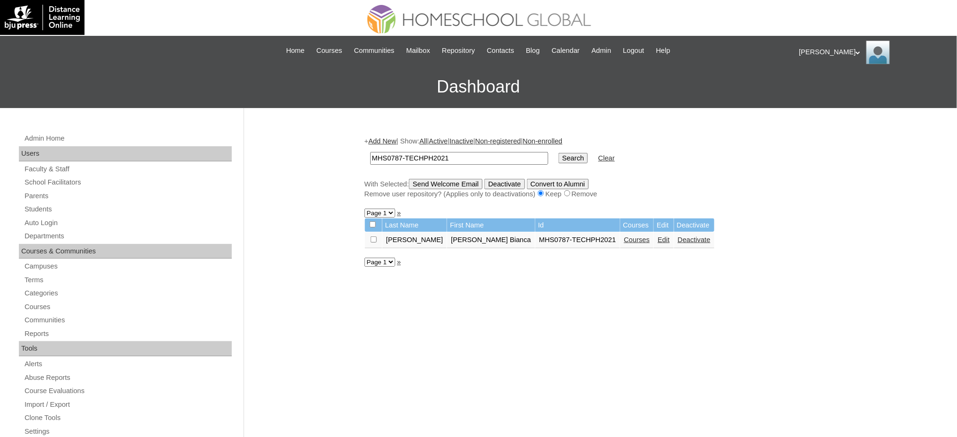
click at [658, 237] on link "Edit" at bounding box center [664, 240] width 12 height 8
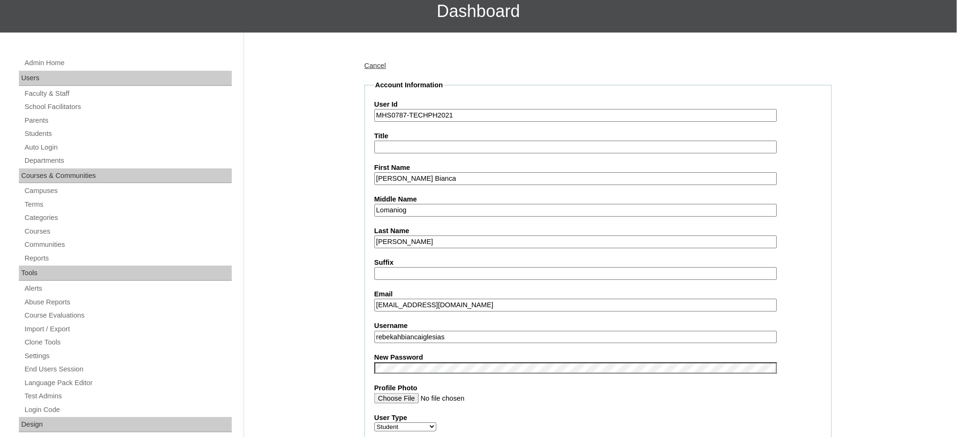
scroll to position [126, 0]
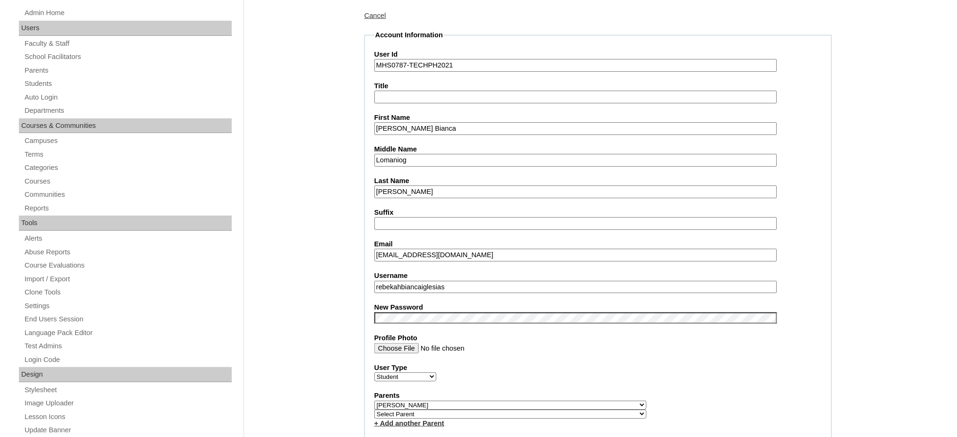
click at [438, 281] on input "rebekahbiancaiglesias" at bounding box center [575, 287] width 403 height 13
click at [419, 128] on input "Rebekah Bianca" at bounding box center [575, 128] width 403 height 13
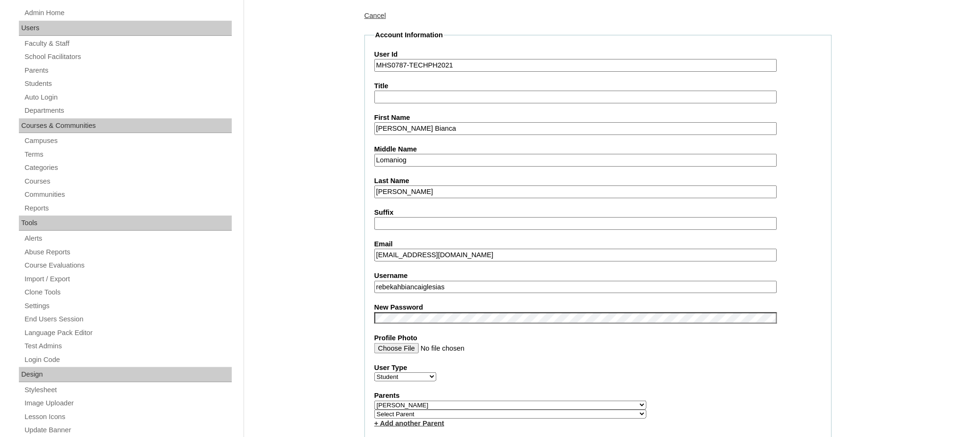
click at [419, 128] on input "Rebekah Bianca" at bounding box center [575, 128] width 403 height 13
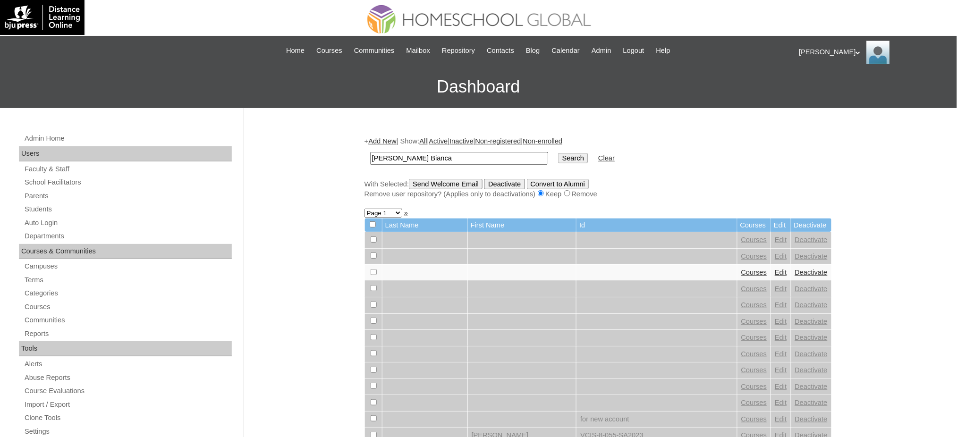
type input "Rebekah Bianca"
click at [558, 154] on input "Search" at bounding box center [572, 158] width 29 height 10
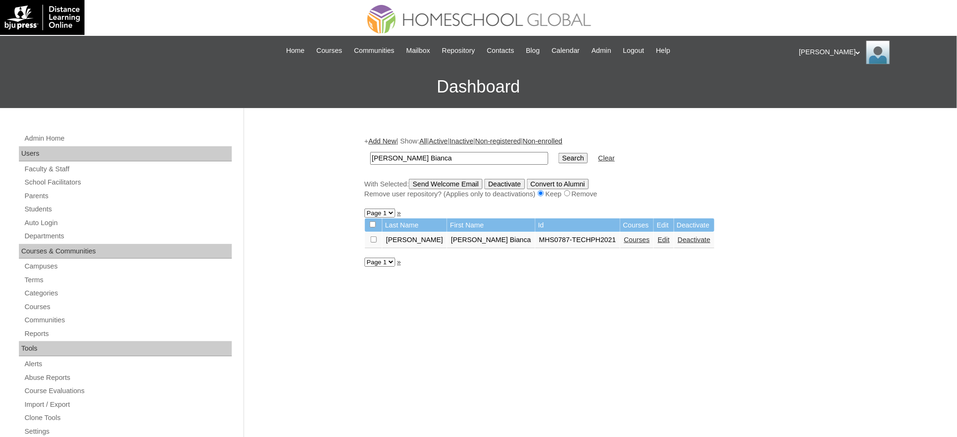
click at [624, 239] on link "Courses" at bounding box center [637, 240] width 26 height 8
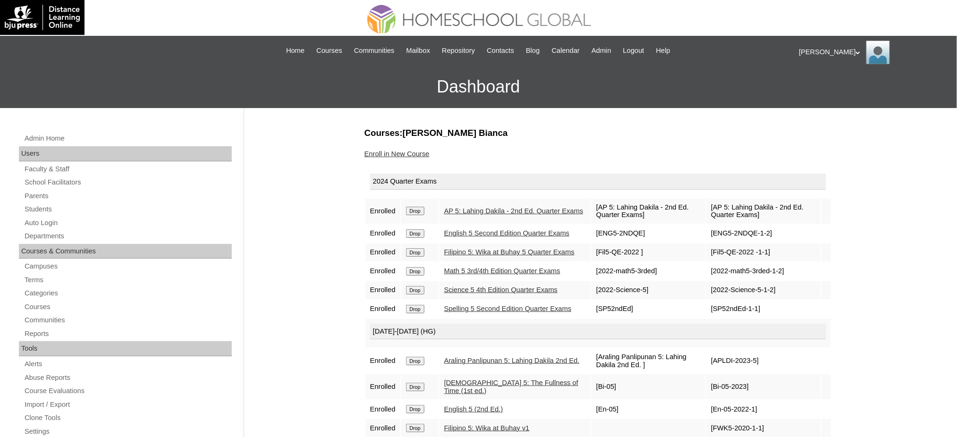
click at [418, 208] on input "Drop" at bounding box center [415, 211] width 18 height 8
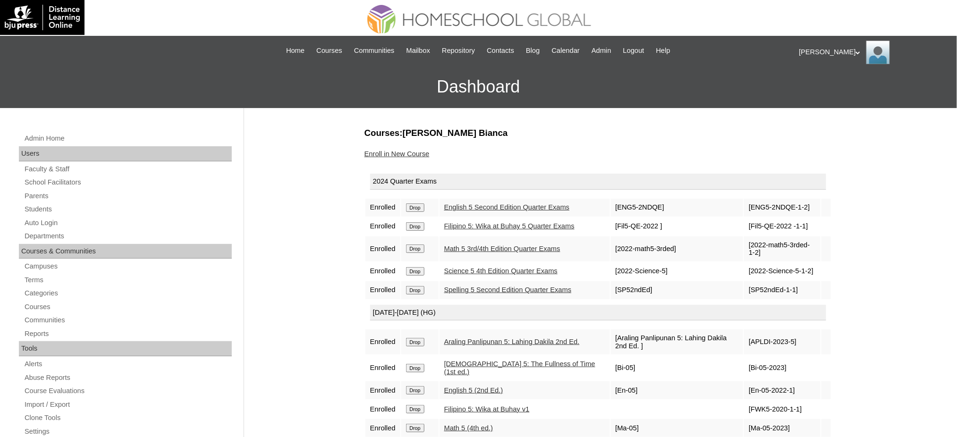
click at [411, 205] on input "Drop" at bounding box center [415, 207] width 18 height 8
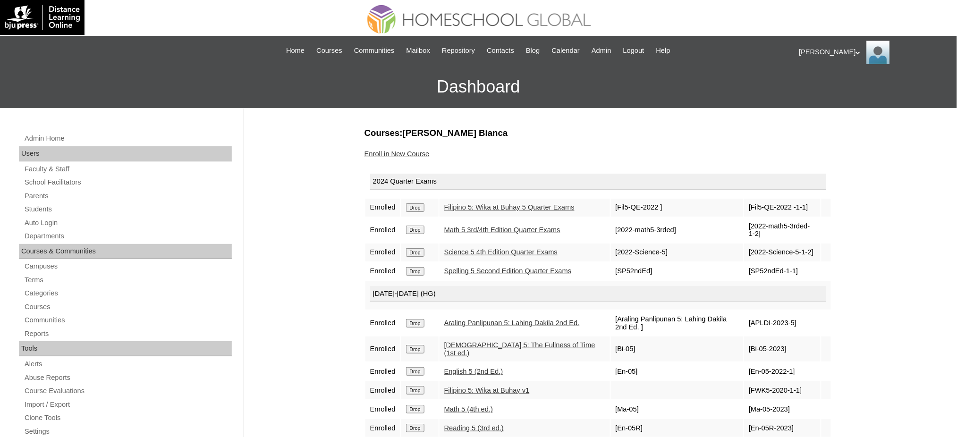
click at [413, 210] on input "Drop" at bounding box center [415, 207] width 18 height 8
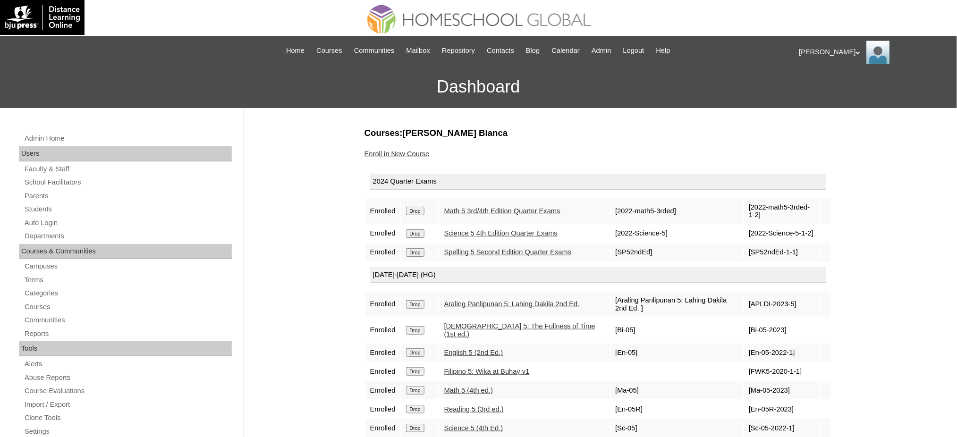
click at [422, 212] on input "Drop" at bounding box center [415, 211] width 18 height 8
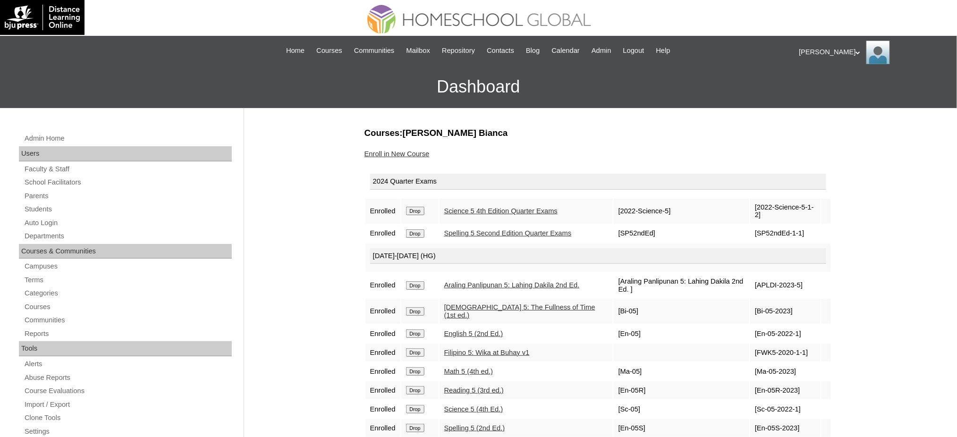
drag, startPoint x: 418, startPoint y: 206, endPoint x: 529, endPoint y: 42, distance: 197.6
click at [418, 207] on input "Drop" at bounding box center [415, 211] width 18 height 8
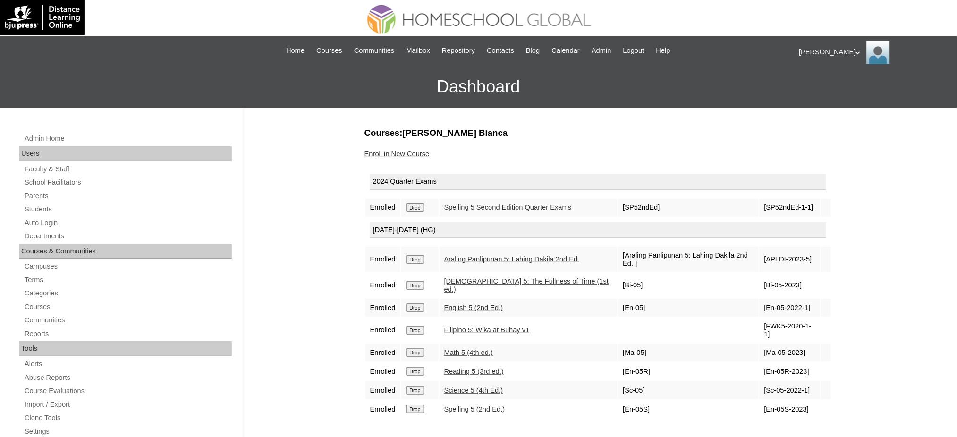
click at [417, 208] on input "Drop" at bounding box center [415, 207] width 18 height 8
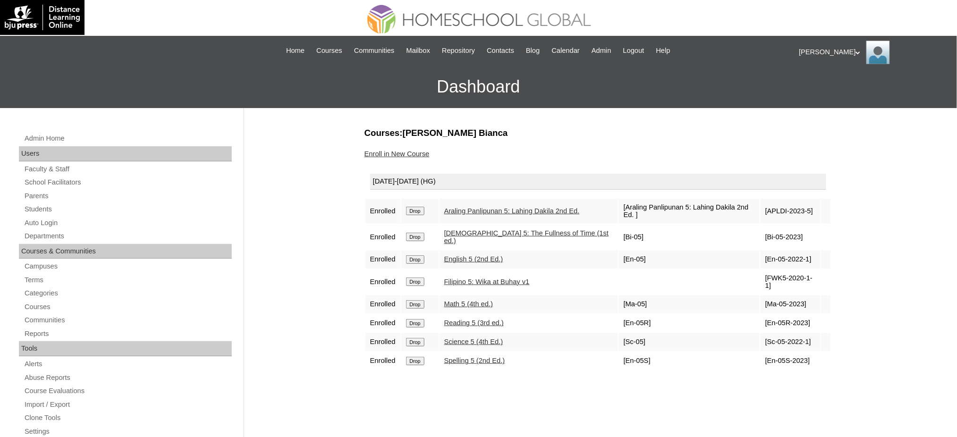
click at [410, 207] on input "Drop" at bounding box center [415, 211] width 18 height 8
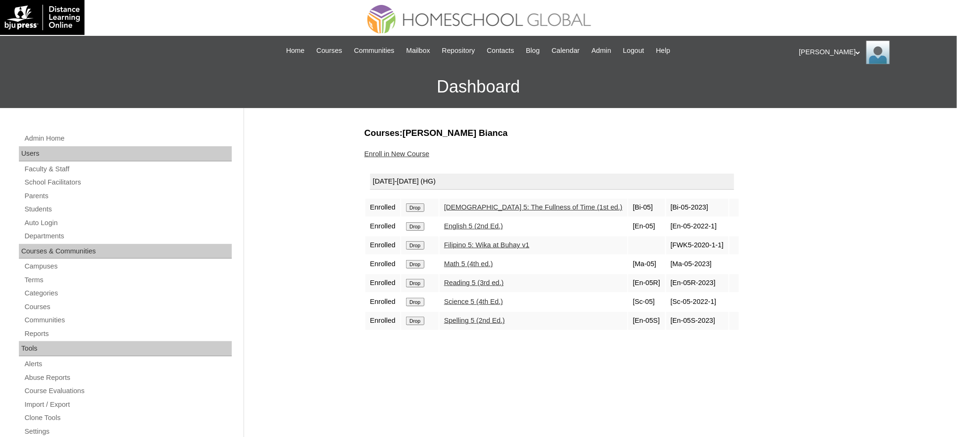
click at [420, 208] on input "Drop" at bounding box center [415, 207] width 18 height 8
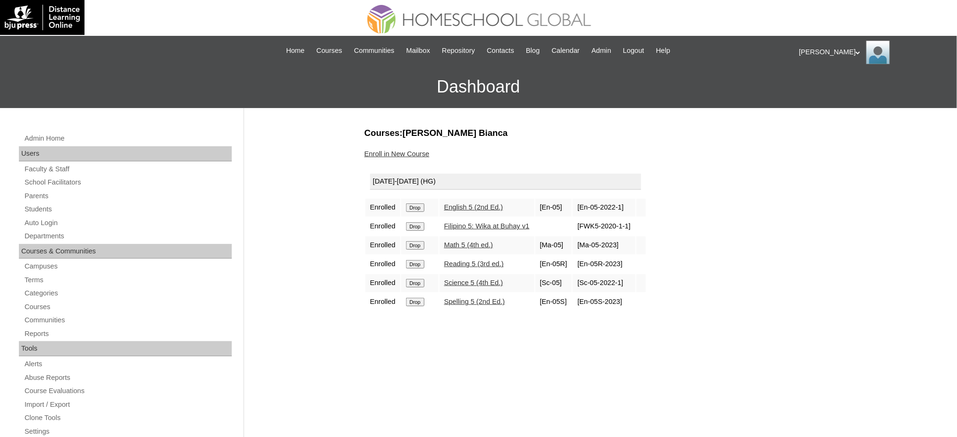
click at [414, 206] on input "Drop" at bounding box center [415, 207] width 18 height 8
click at [416, 205] on input "Drop" at bounding box center [415, 207] width 18 height 8
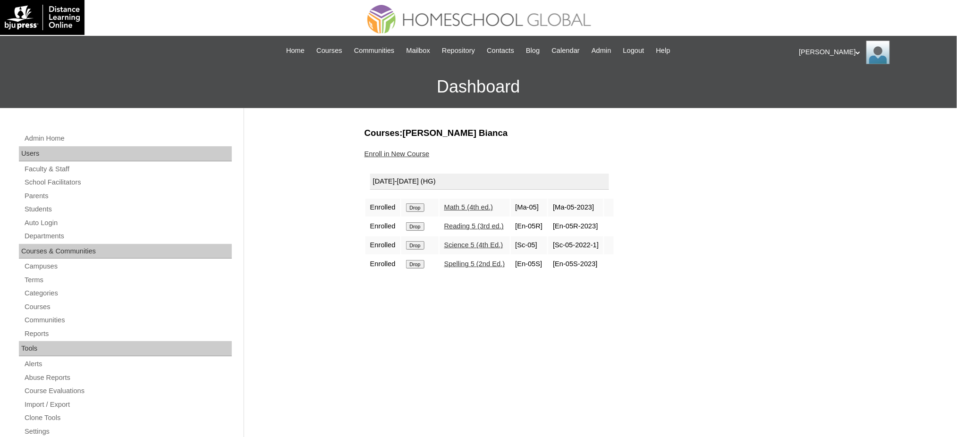
click at [421, 206] on input "Drop" at bounding box center [415, 207] width 18 height 8
click at [408, 206] on input "Drop" at bounding box center [415, 207] width 18 height 8
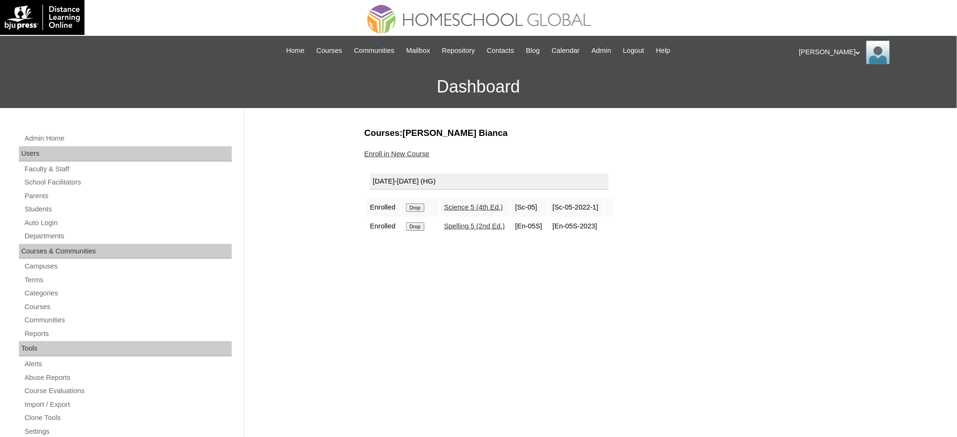
click at [419, 203] on input "Drop" at bounding box center [415, 207] width 18 height 8
click at [424, 209] on input "Drop" at bounding box center [415, 207] width 18 height 8
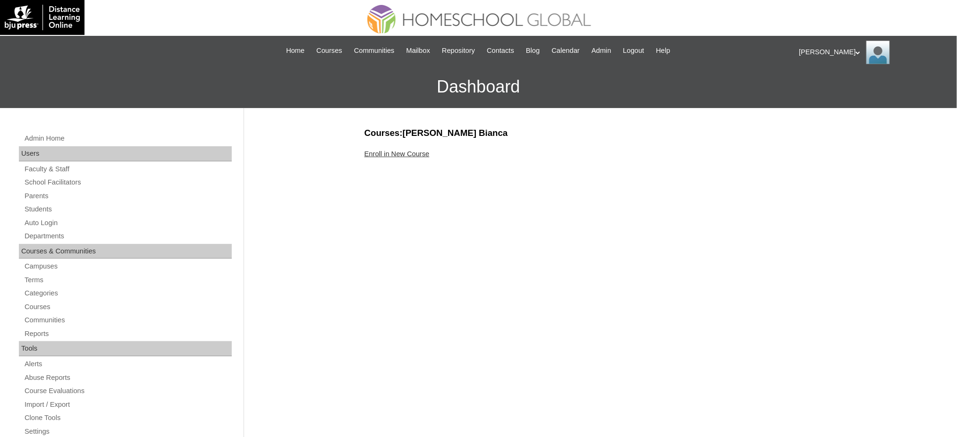
click at [421, 155] on link "Enroll in New Course" at bounding box center [396, 154] width 65 height 8
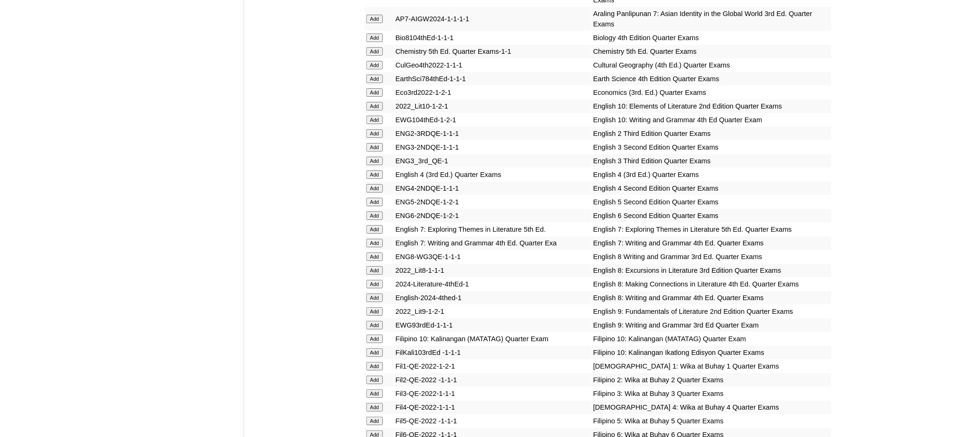
scroll to position [1196, 0]
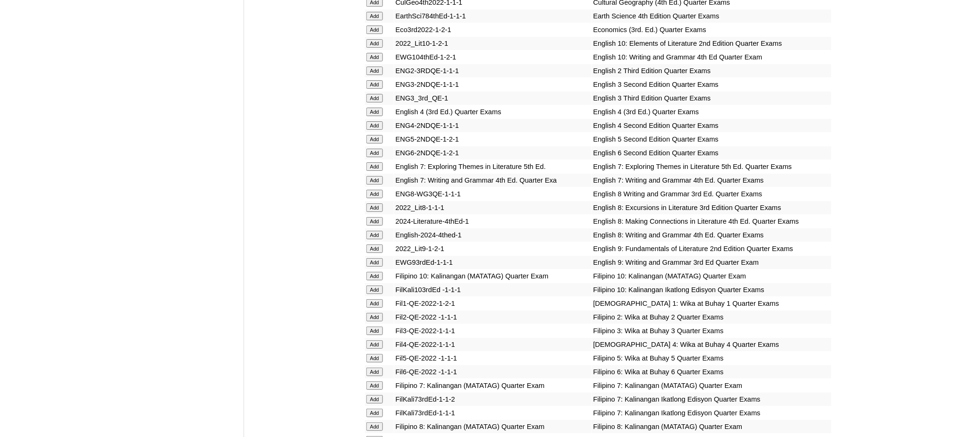
click at [376, 149] on input "Add" at bounding box center [374, 153] width 17 height 8
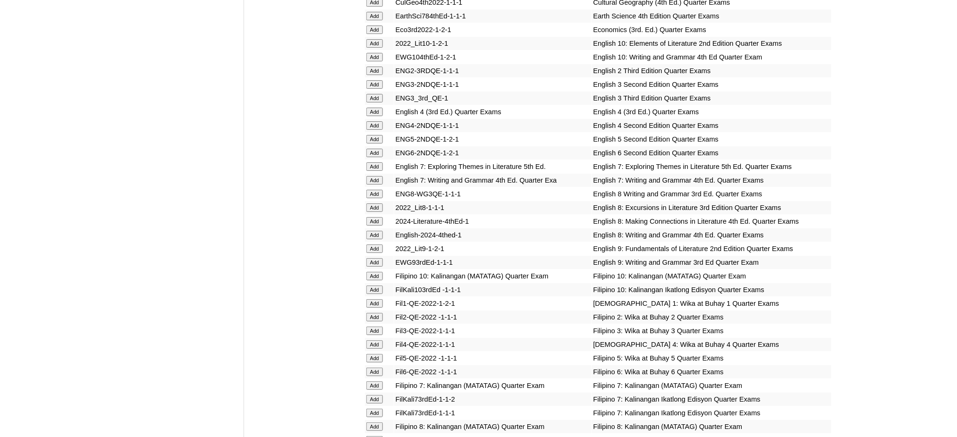
click at [380, 368] on input "Add" at bounding box center [374, 372] width 17 height 8
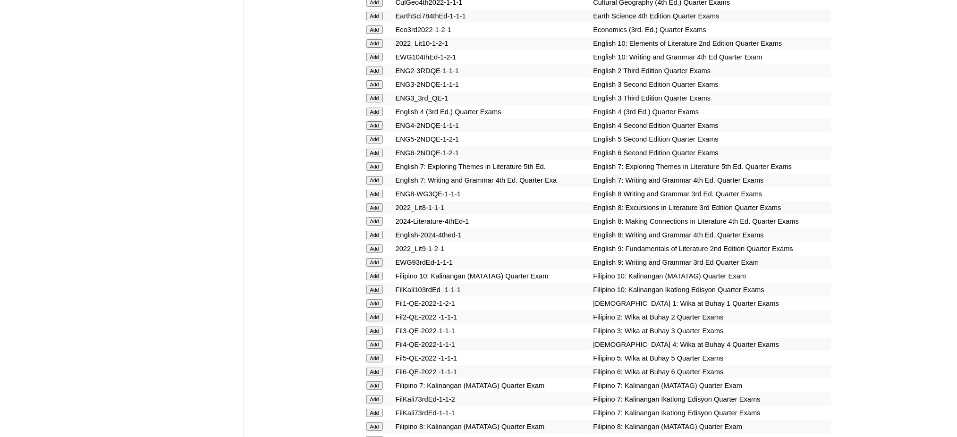
click at [380, 368] on input "Add" at bounding box center [374, 372] width 17 height 8
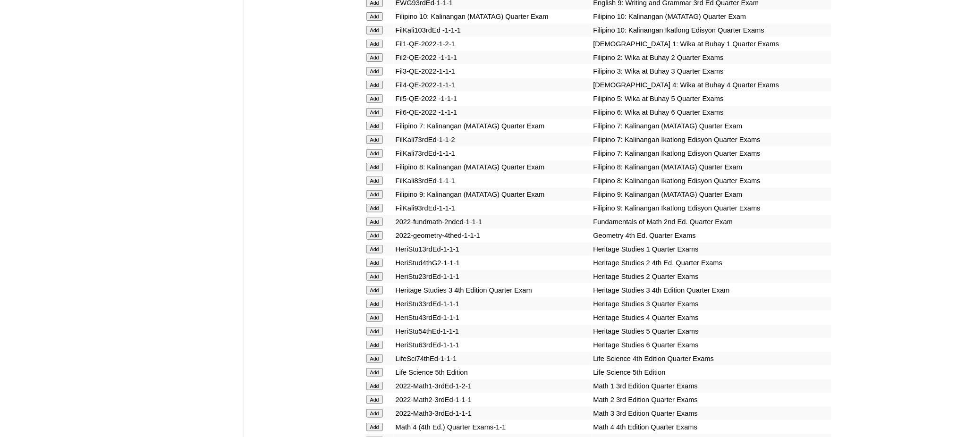
scroll to position [1511, 0]
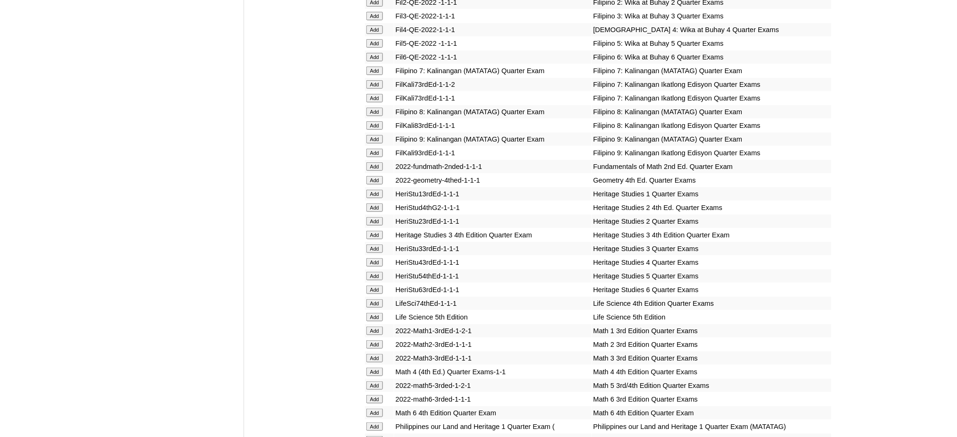
click at [371, 409] on input "Add" at bounding box center [374, 413] width 17 height 8
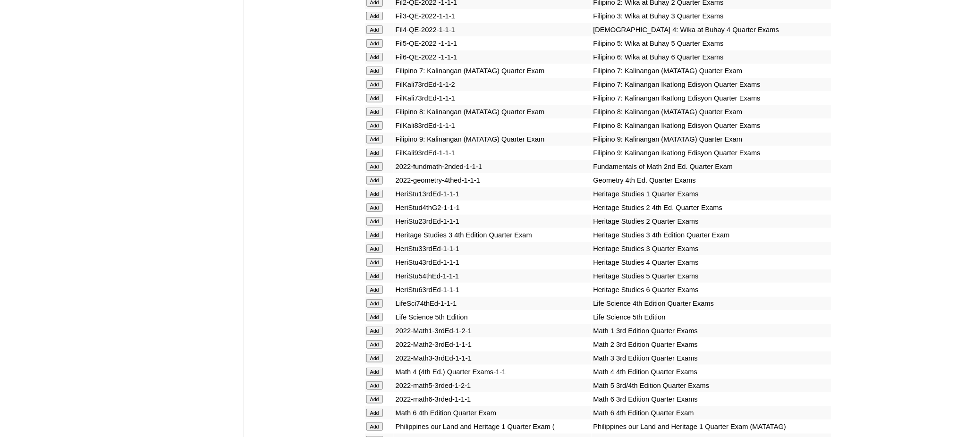
click at [371, 409] on input "Add" at bounding box center [374, 413] width 17 height 8
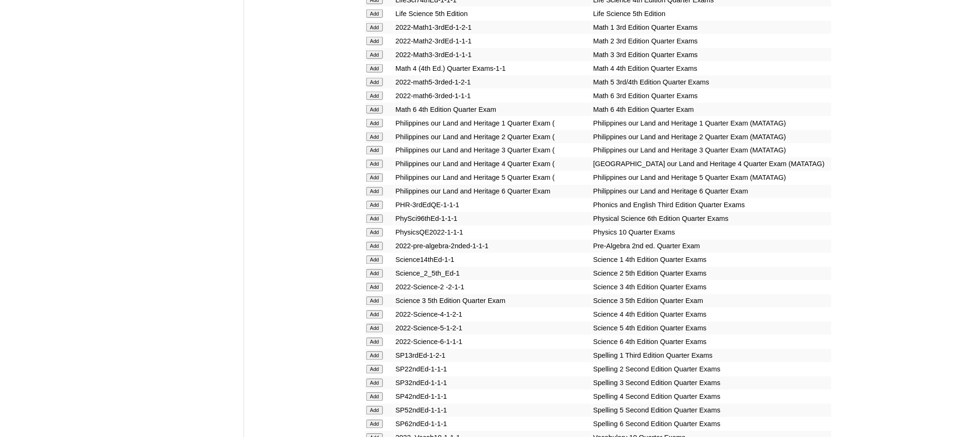
scroll to position [1825, 0]
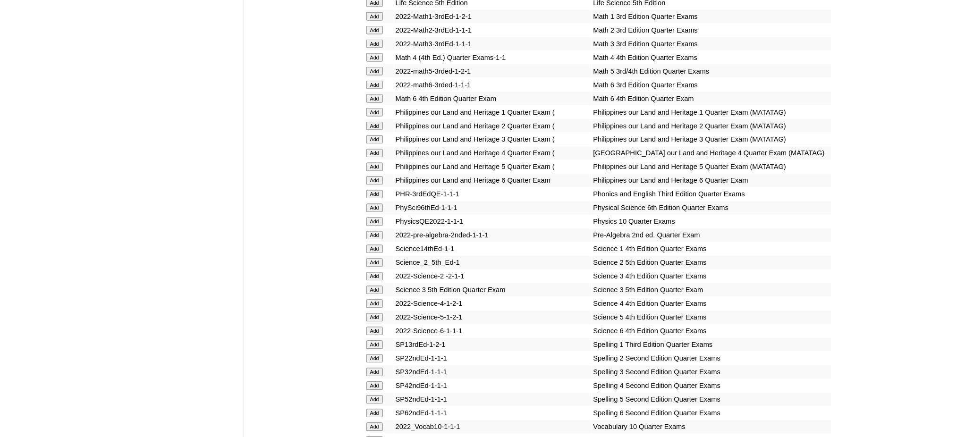
click at [372, 174] on td "Add" at bounding box center [379, 180] width 29 height 13
click at [373, 174] on td "Add" at bounding box center [379, 180] width 29 height 13
click at [374, 177] on input "Add" at bounding box center [374, 181] width 17 height 8
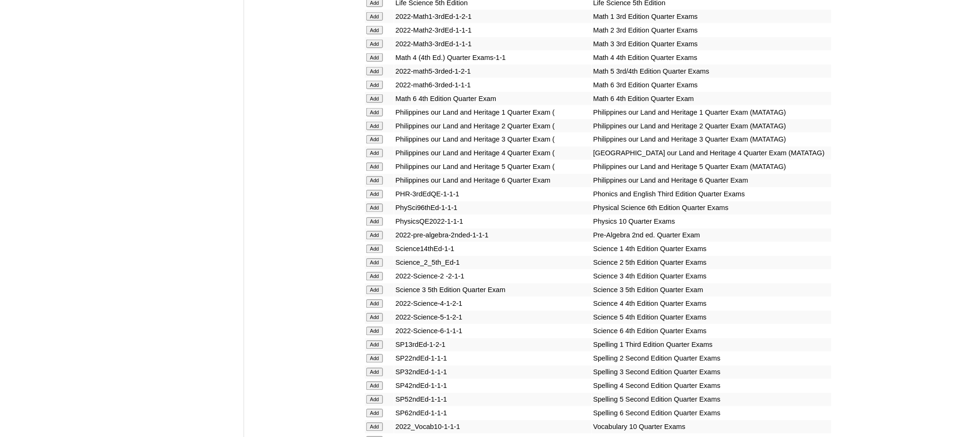
click at [374, 177] on input "Add" at bounding box center [374, 181] width 17 height 8
click at [371, 327] on input "Add" at bounding box center [374, 331] width 17 height 8
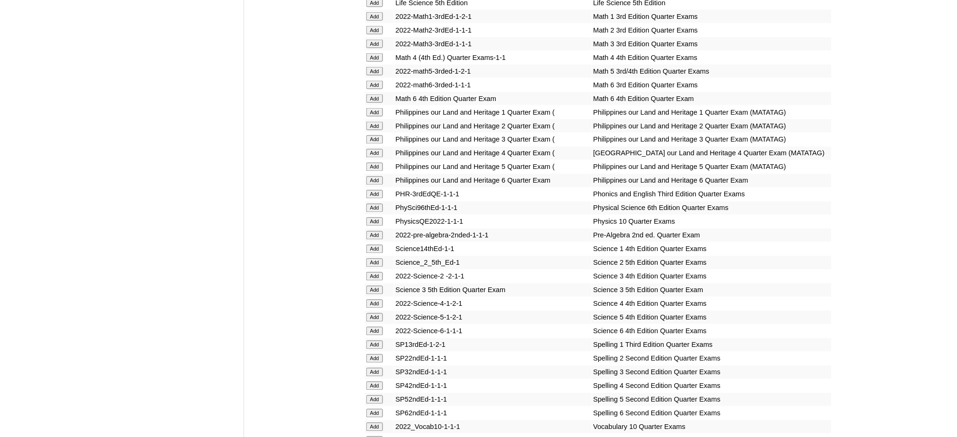
click at [371, 327] on input "Add" at bounding box center [374, 331] width 17 height 8
click at [380, 409] on input "Add" at bounding box center [374, 413] width 17 height 8
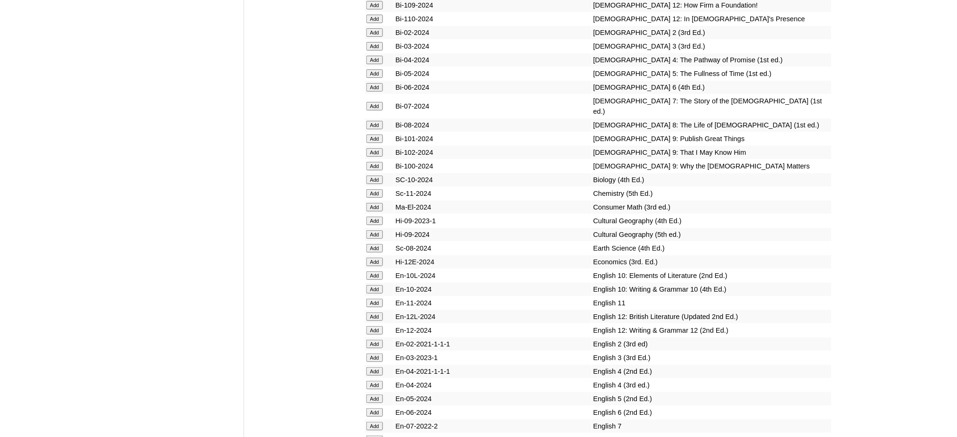
scroll to position [2706, 0]
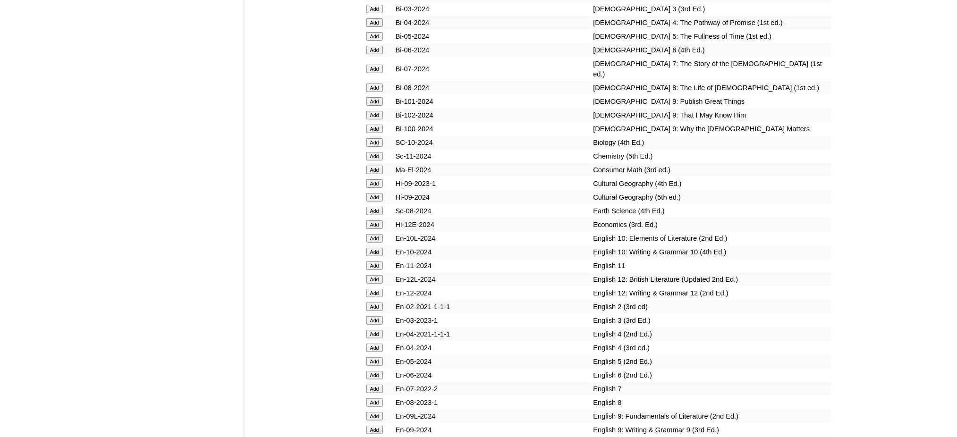
click at [376, 46] on input "Add" at bounding box center [374, 50] width 17 height 8
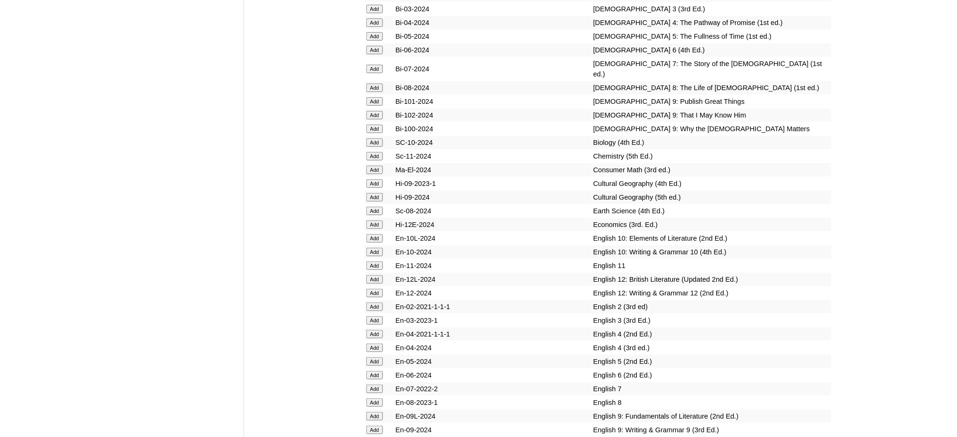
click at [376, 46] on input "Add" at bounding box center [374, 50] width 17 height 8
click at [376, 371] on input "Add" at bounding box center [374, 375] width 17 height 8
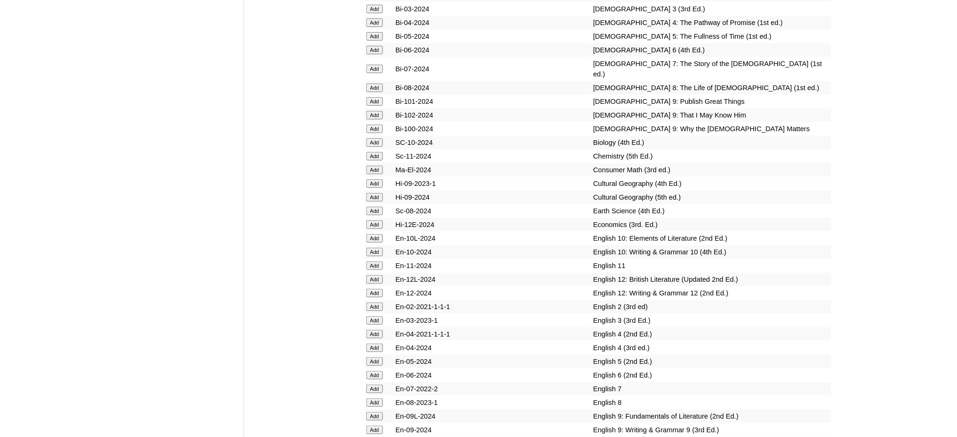
click at [376, 371] on input "Add" at bounding box center [374, 375] width 17 height 8
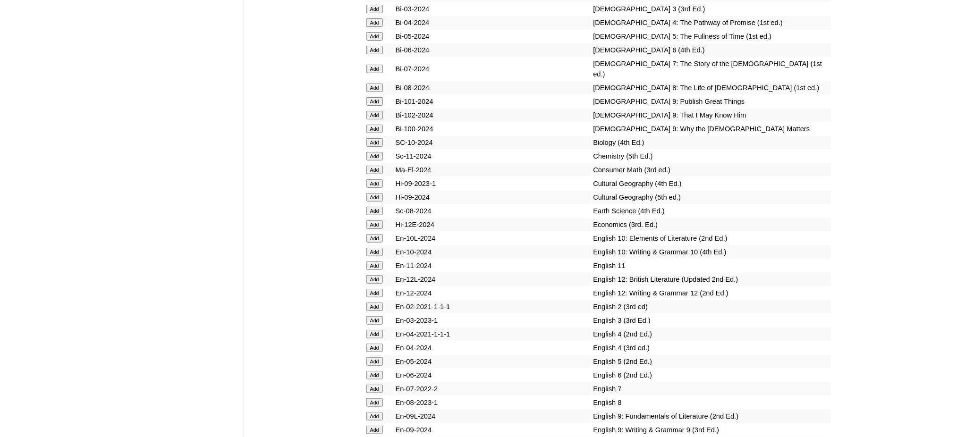
click at [376, 371] on input "Add" at bounding box center [374, 375] width 17 height 8
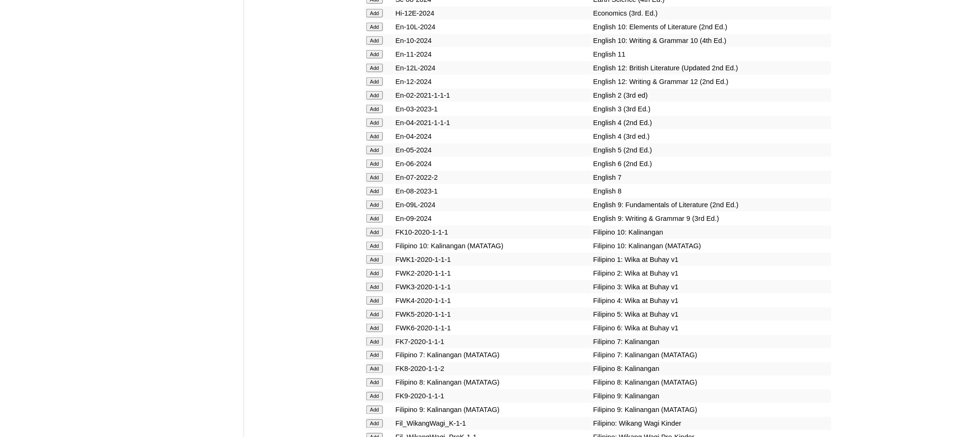
scroll to position [2958, 0]
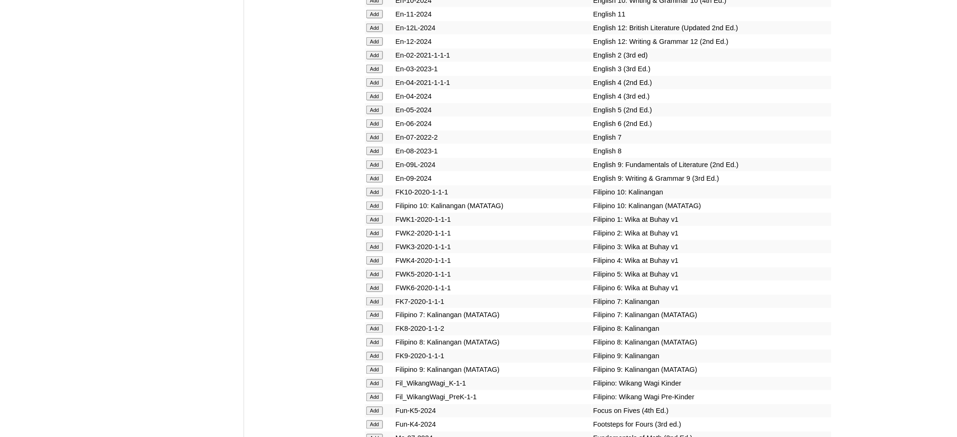
click at [373, 284] on input "Add" at bounding box center [374, 288] width 17 height 8
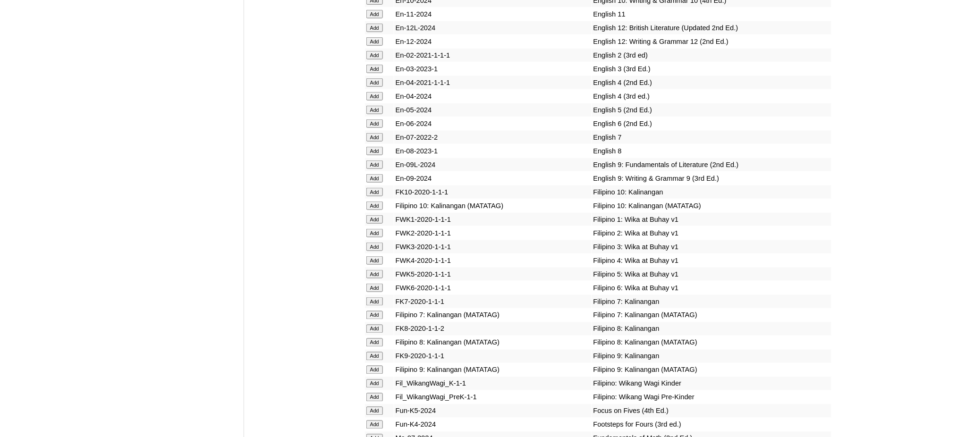
click at [373, 284] on input "Add" at bounding box center [374, 288] width 17 height 8
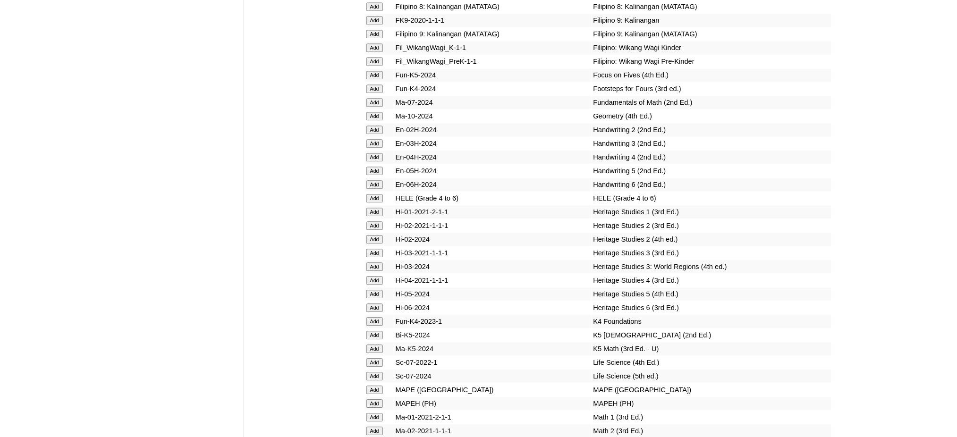
scroll to position [3336, 0]
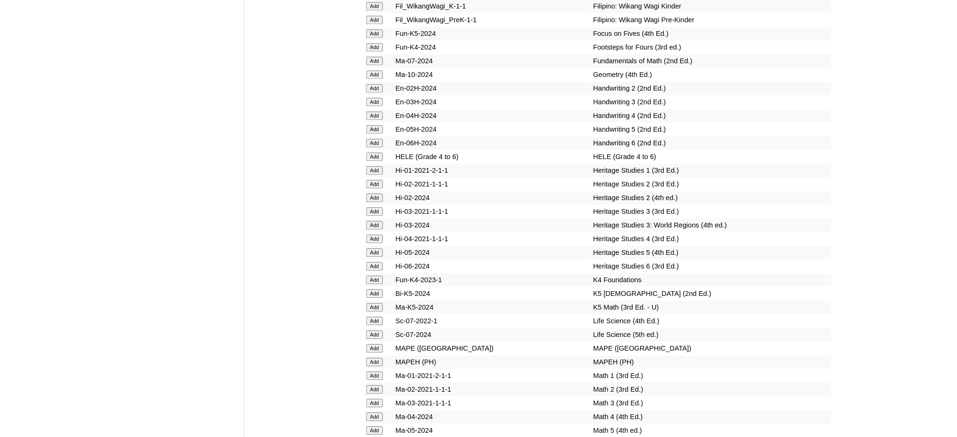
click at [376, 152] on input "Add" at bounding box center [374, 156] width 17 height 8
click at [380, 358] on input "Add" at bounding box center [374, 362] width 17 height 8
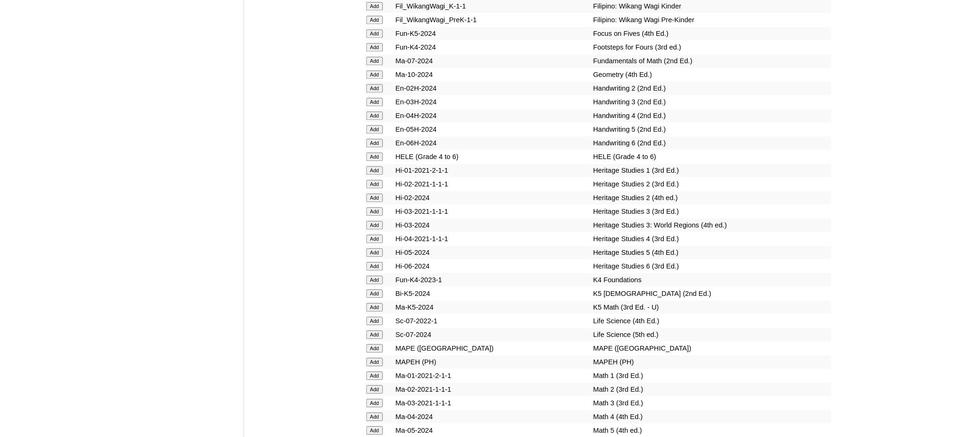
click at [380, 358] on input "Add" at bounding box center [374, 362] width 17 height 8
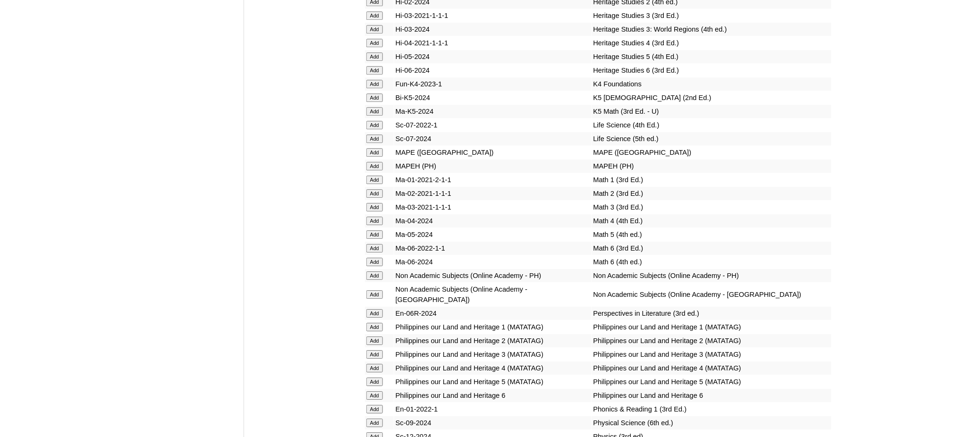
scroll to position [3588, 0]
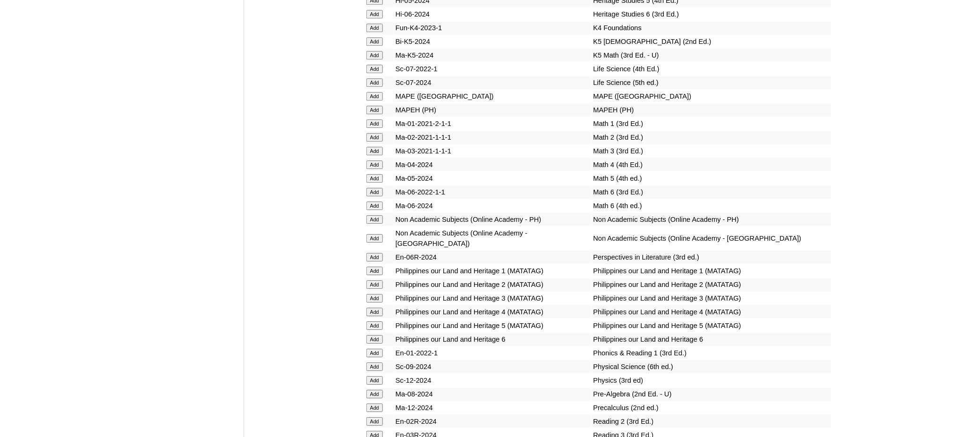
click at [373, 335] on form "Add" at bounding box center [379, 339] width 26 height 8
click at [373, 335] on input "Add" at bounding box center [374, 339] width 17 height 8
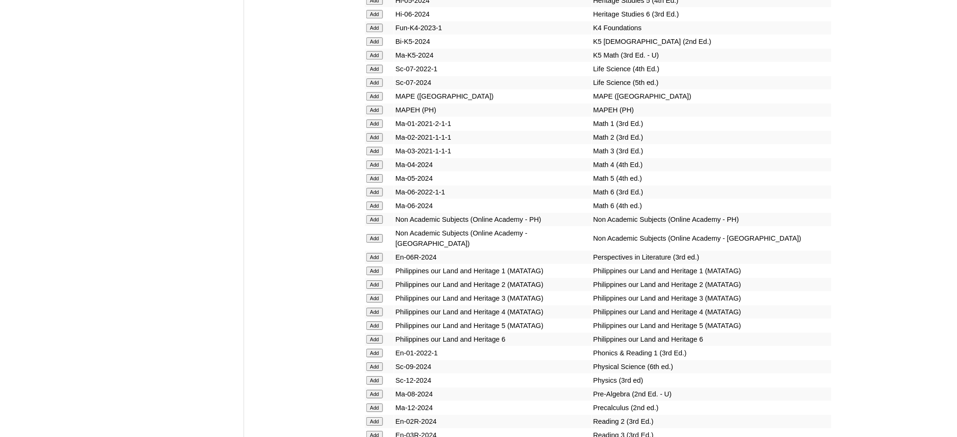
click at [373, 335] on input "Add" at bounding box center [374, 339] width 17 height 8
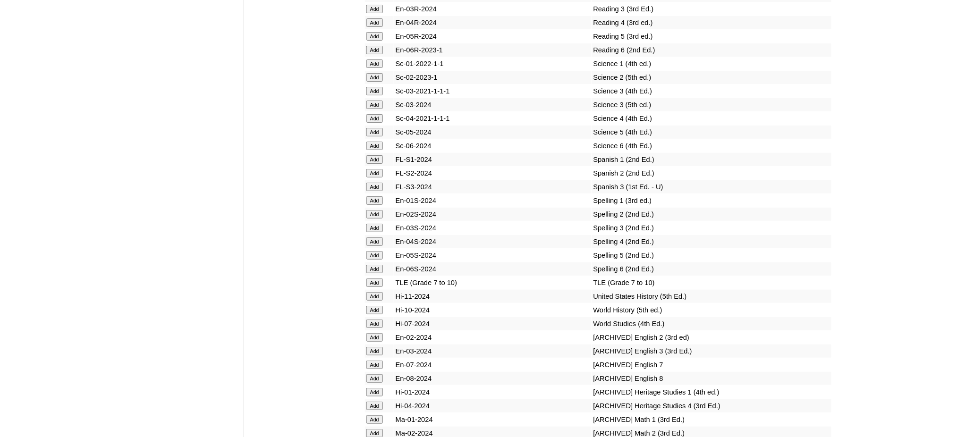
scroll to position [4019, 0]
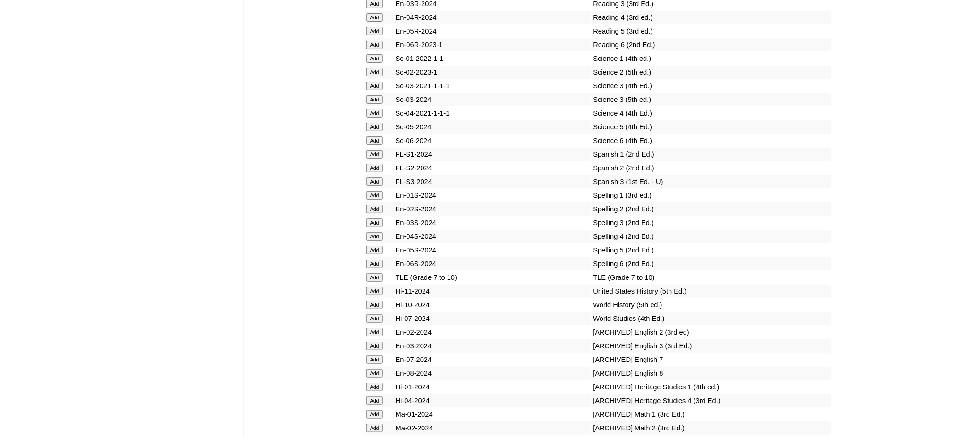
click at [375, 136] on input "Add" at bounding box center [374, 140] width 17 height 8
click at [368, 260] on input "Add" at bounding box center [374, 264] width 17 height 8
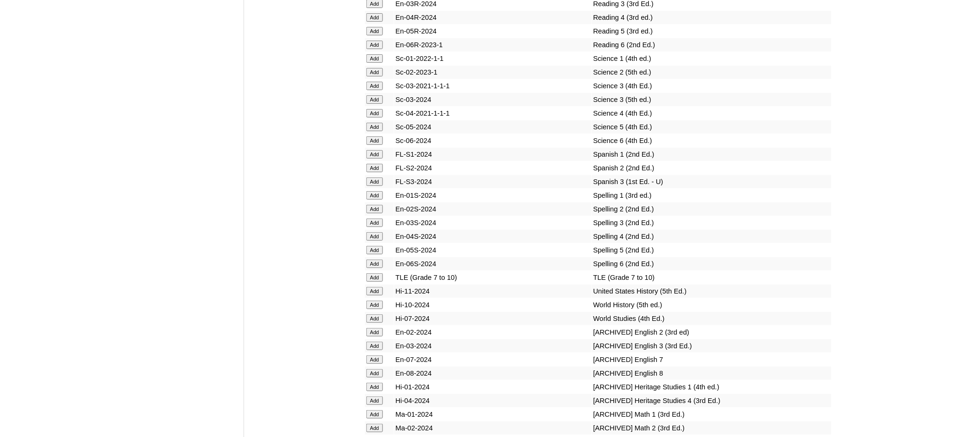
click at [368, 260] on input "Add" at bounding box center [374, 264] width 17 height 8
